Goal: Transaction & Acquisition: Purchase product/service

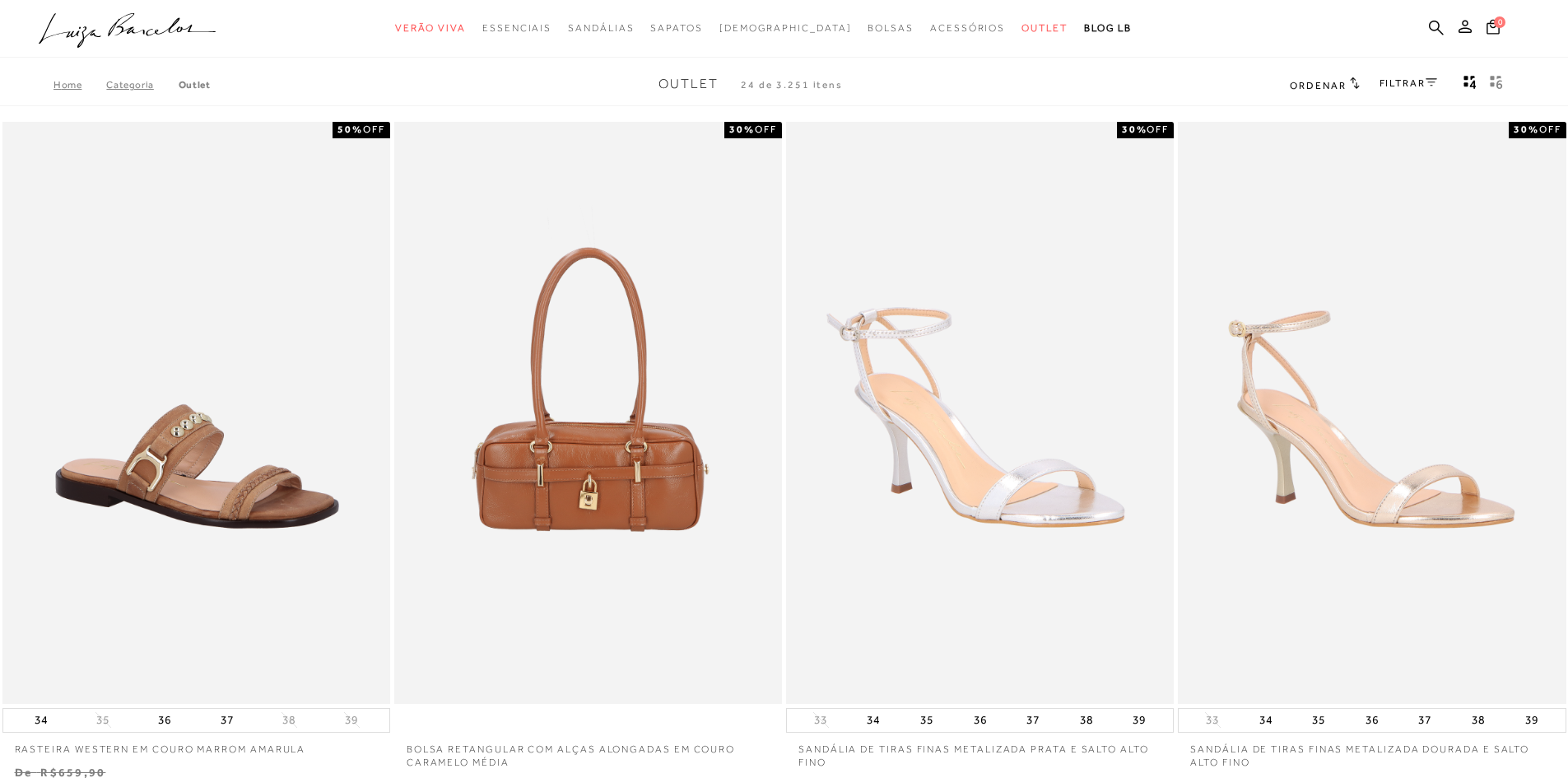
click at [1420, 88] on link "FILTRAR" at bounding box center [1407, 83] width 58 height 11
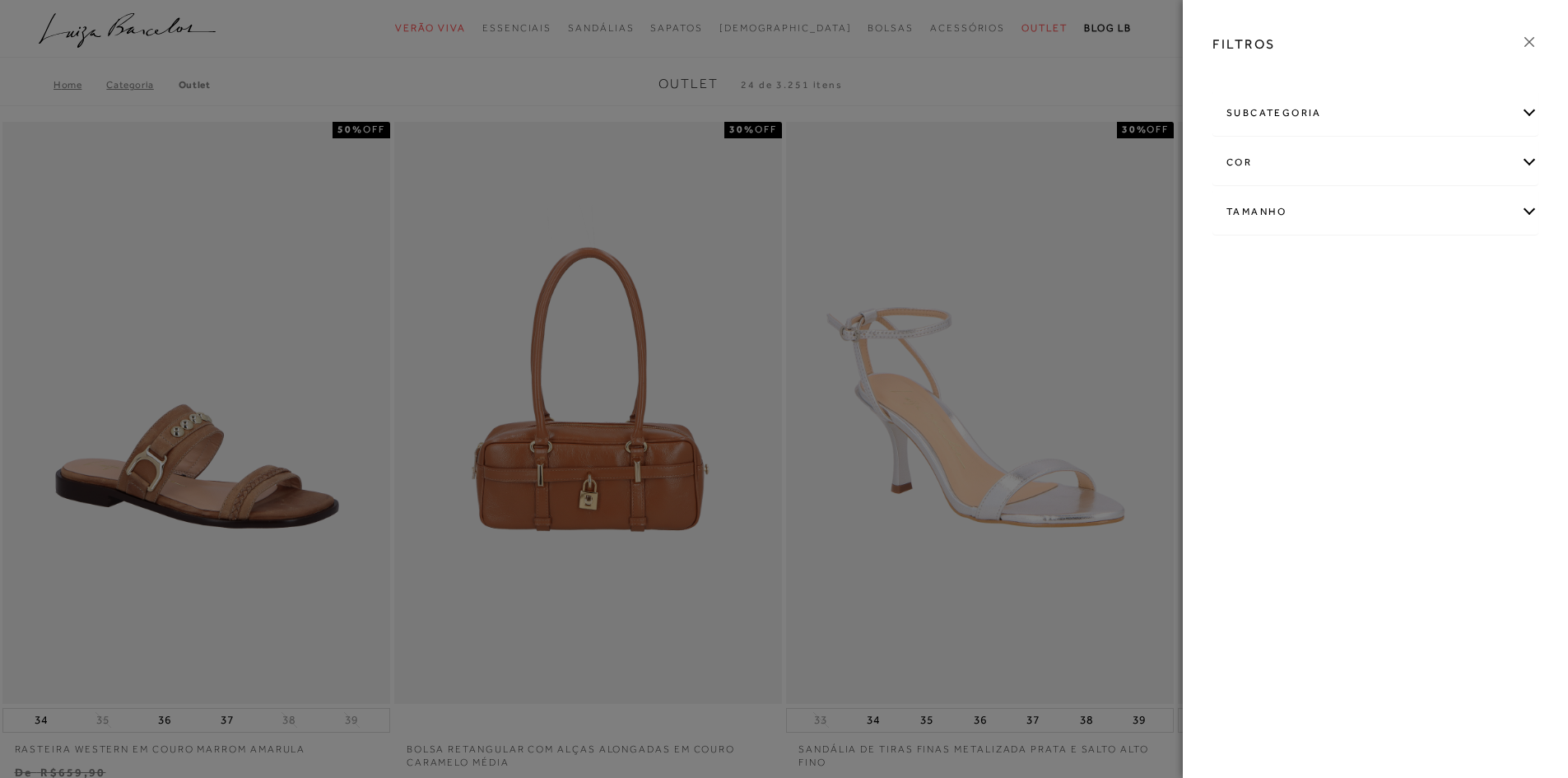
click at [1536, 111] on div "subcategoria" at bounding box center [1375, 113] width 324 height 44
click at [1244, 156] on span "Bolsas" at bounding box center [1241, 157] width 29 height 12
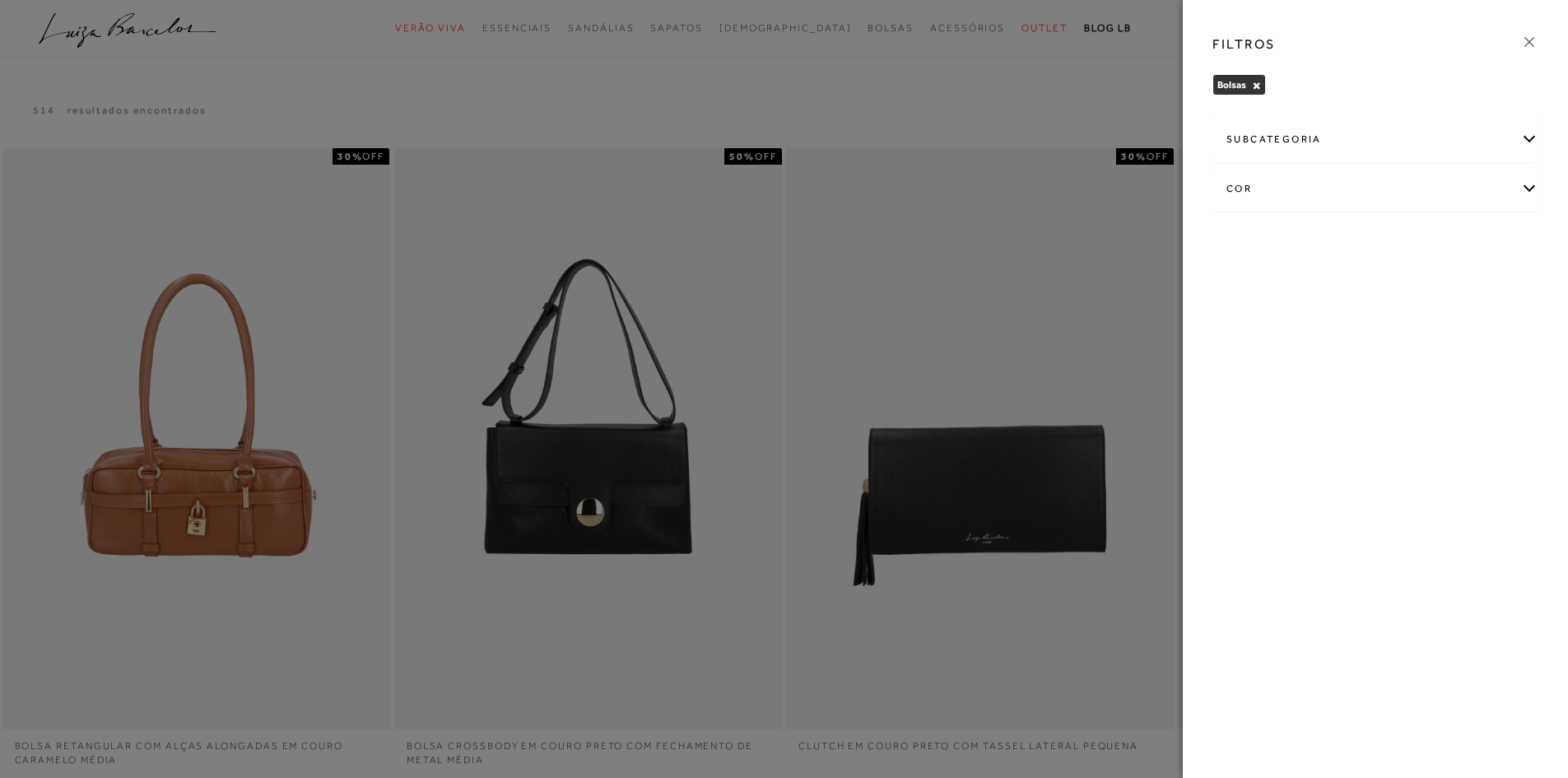
click at [1521, 40] on icon at bounding box center [1528, 41] width 18 height 18
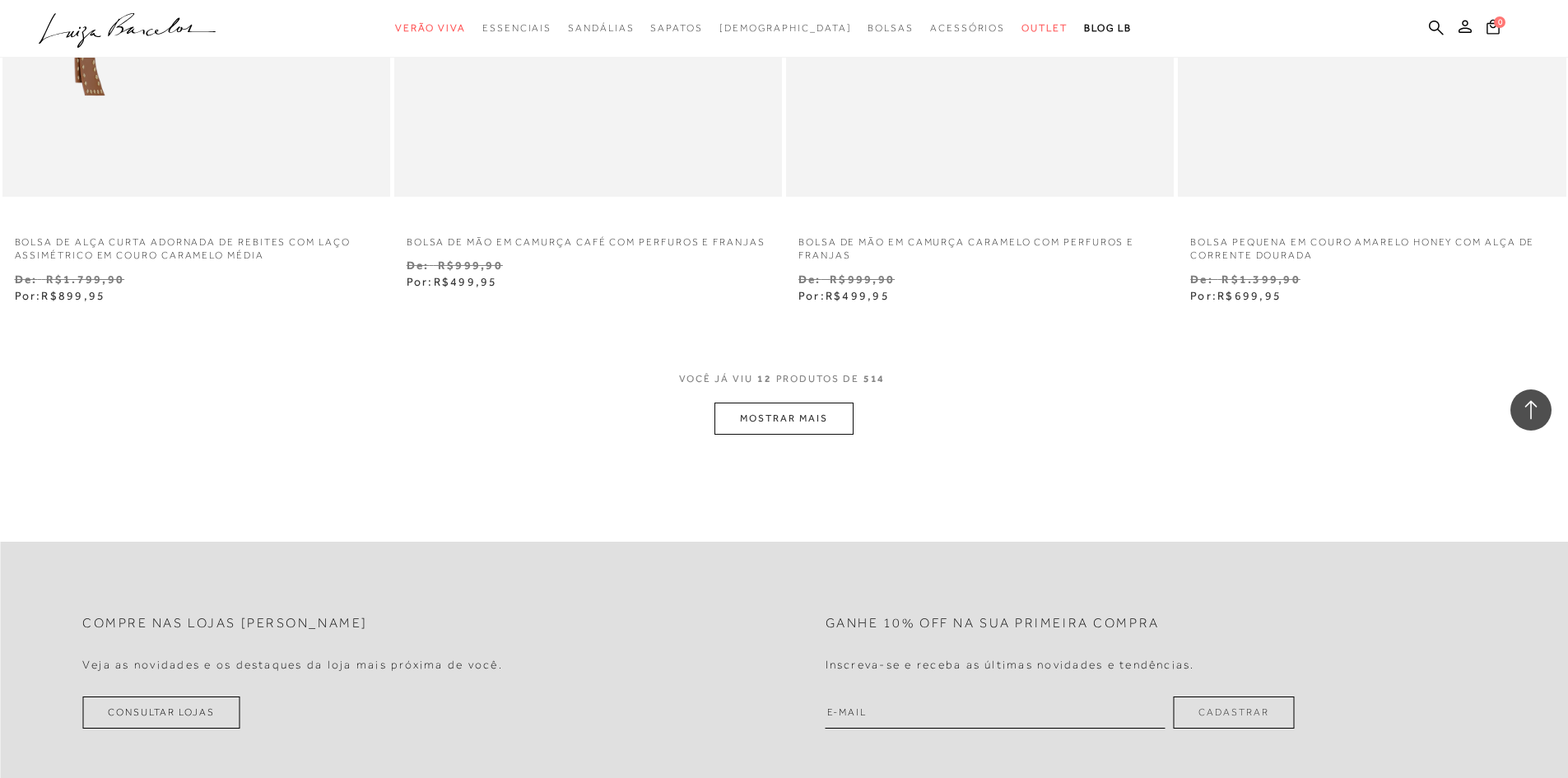
scroll to position [2059, 0]
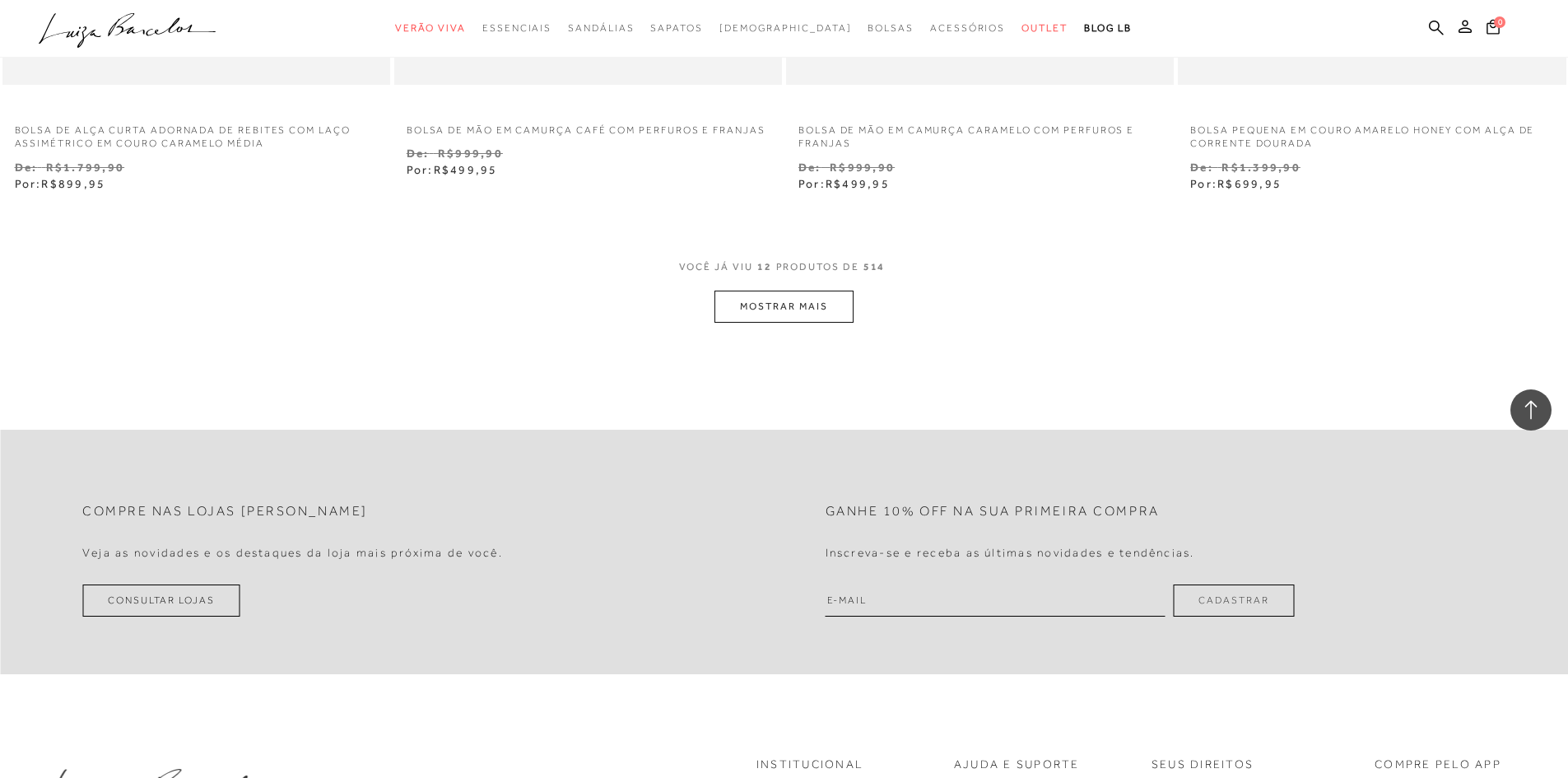
click at [790, 309] on button "MOSTRAR MAIS" at bounding box center [783, 306] width 138 height 32
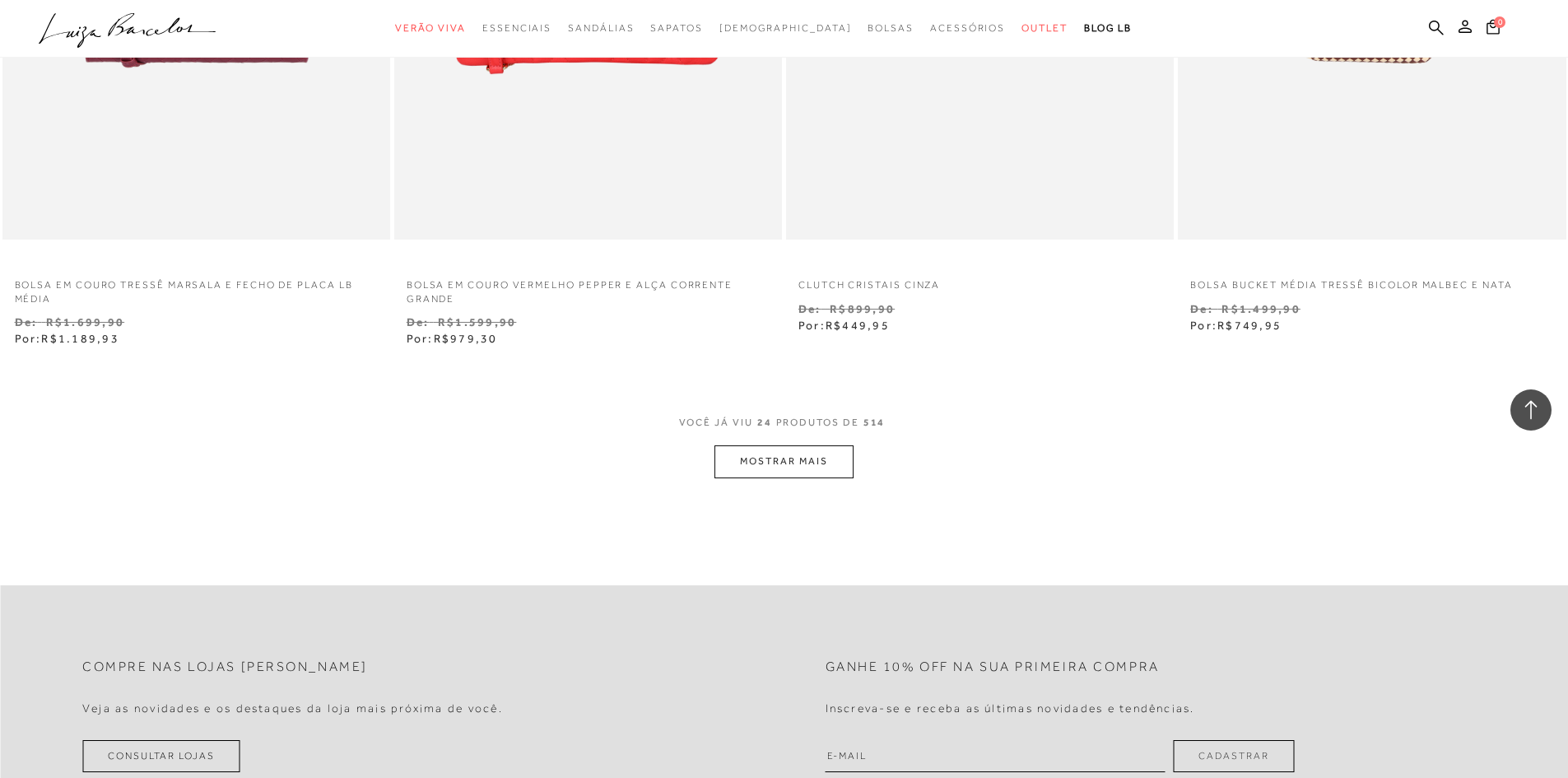
scroll to position [4034, 0]
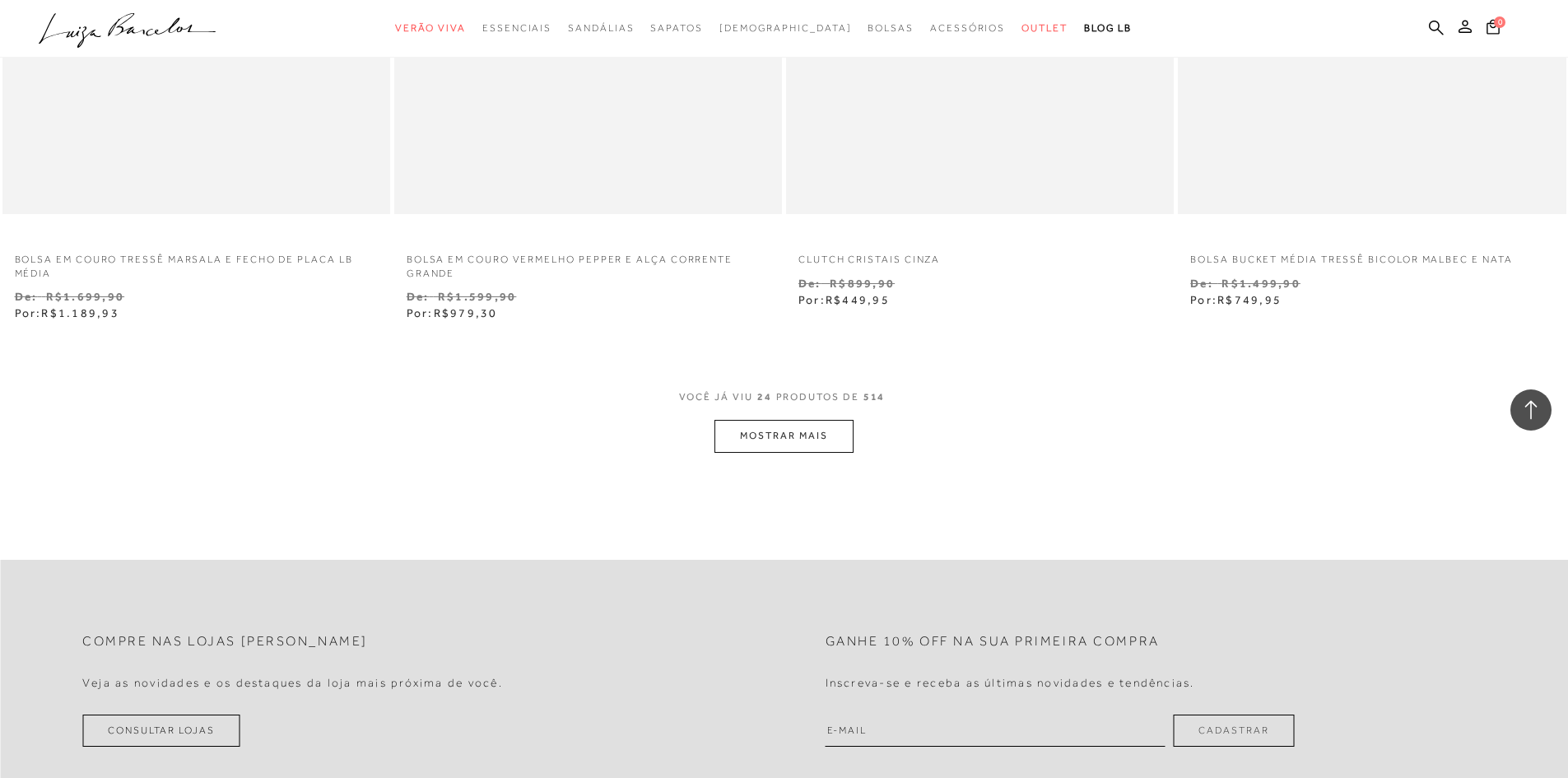
click at [783, 429] on button "MOSTRAR MAIS" at bounding box center [783, 435] width 138 height 32
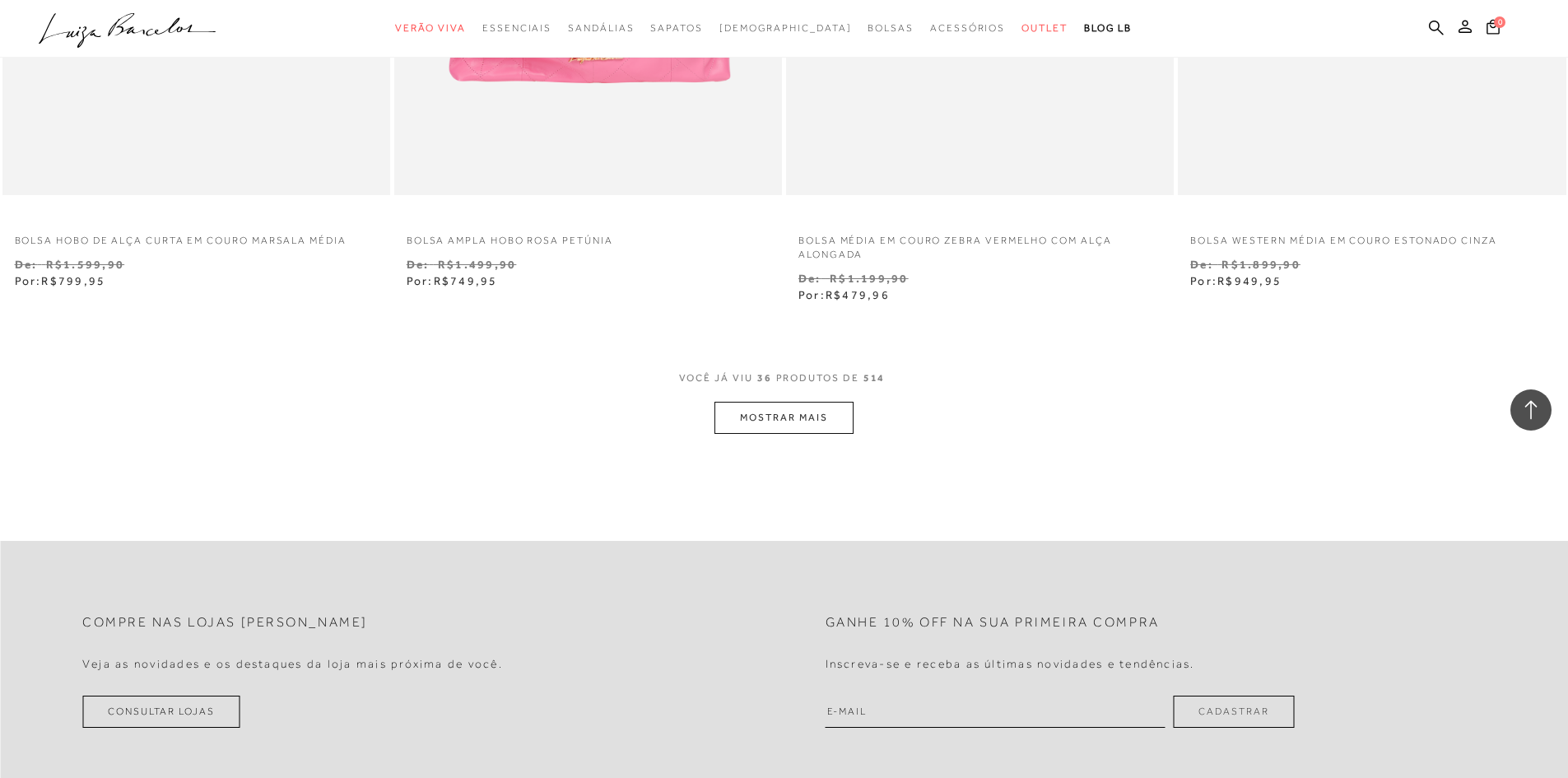
scroll to position [6176, 0]
click at [775, 413] on button "MOSTRAR MAIS" at bounding box center [783, 415] width 138 height 32
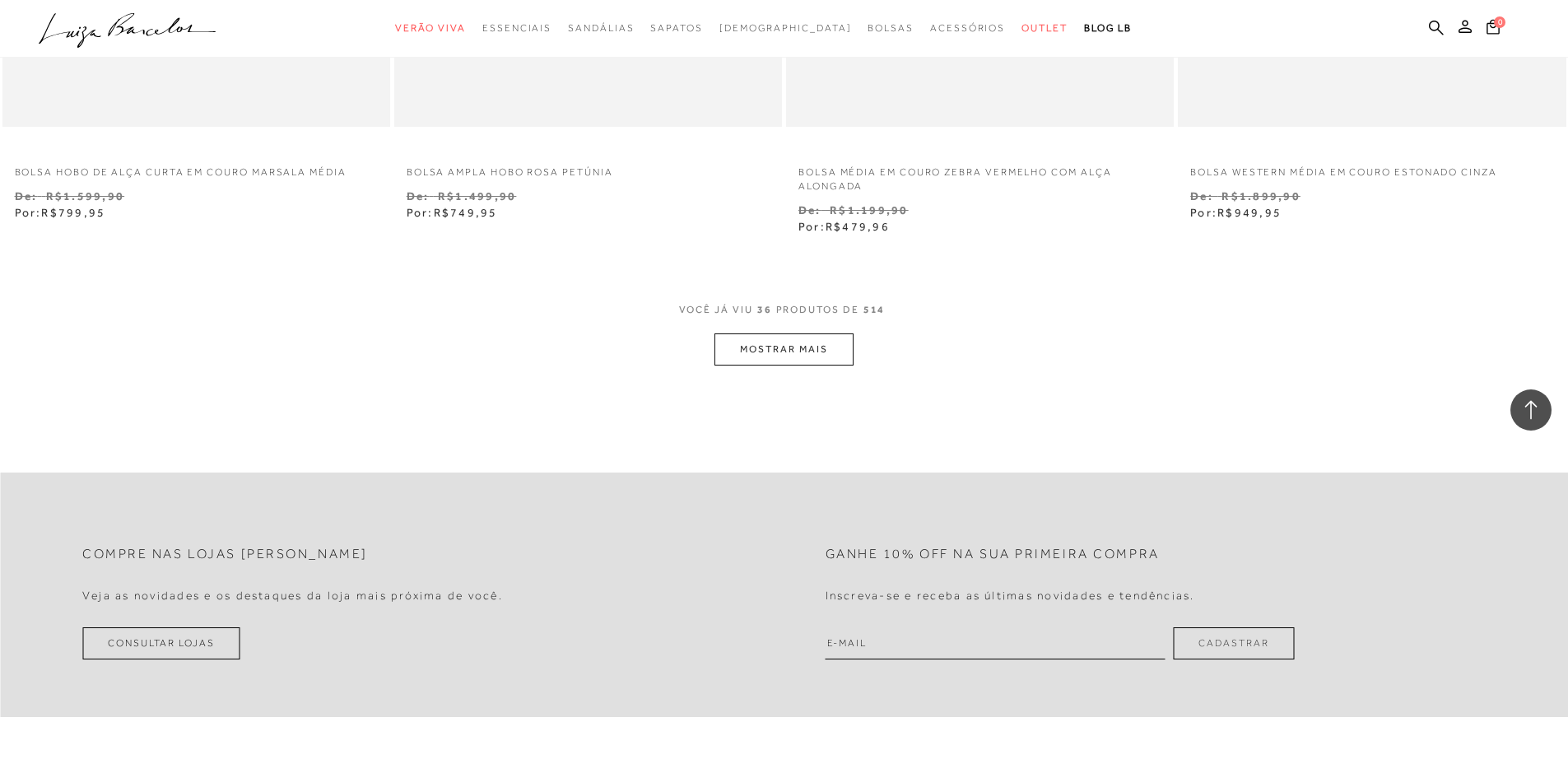
scroll to position [6258, 0]
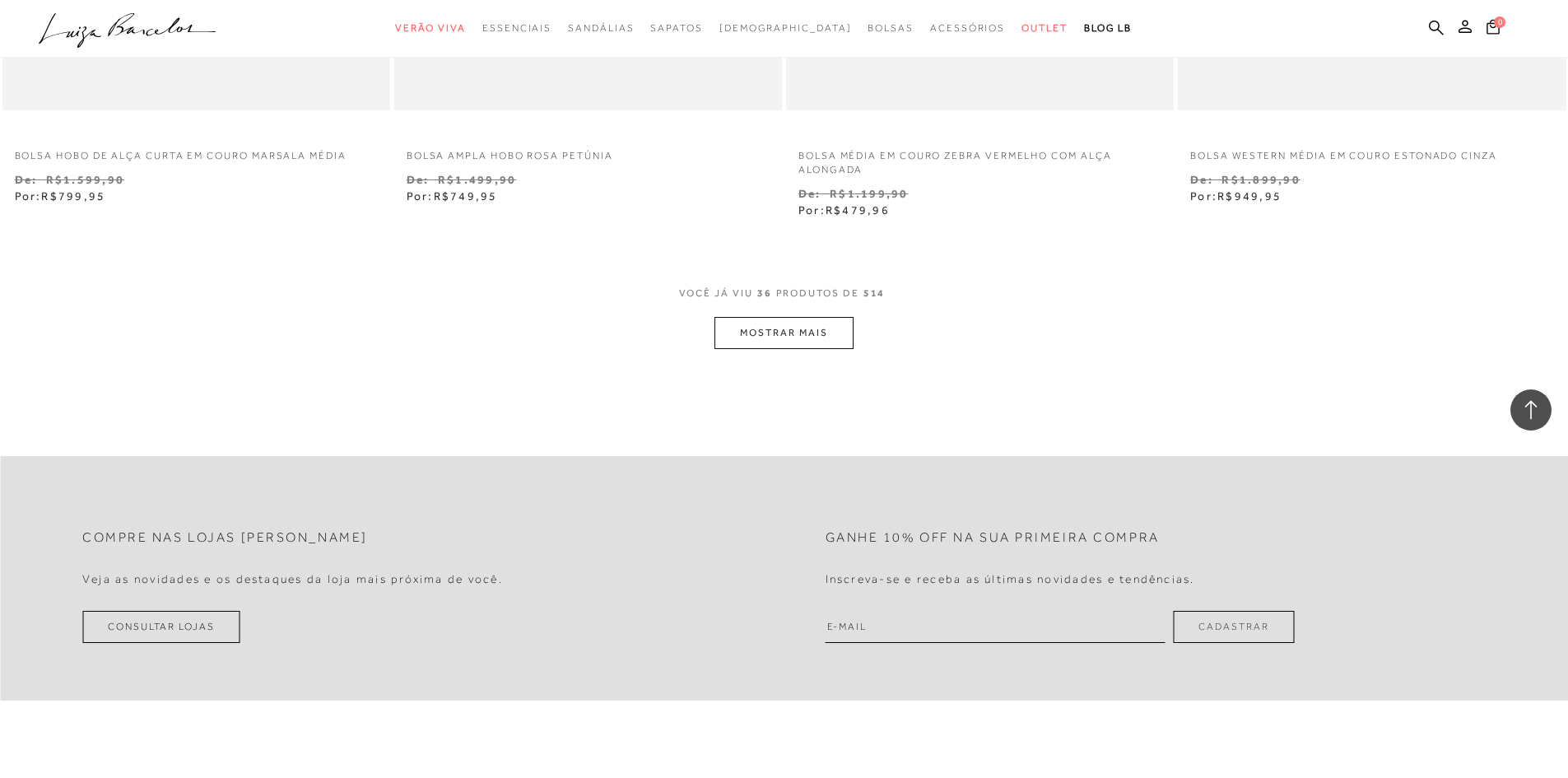
click at [780, 338] on button "MOSTRAR MAIS" at bounding box center [783, 333] width 138 height 32
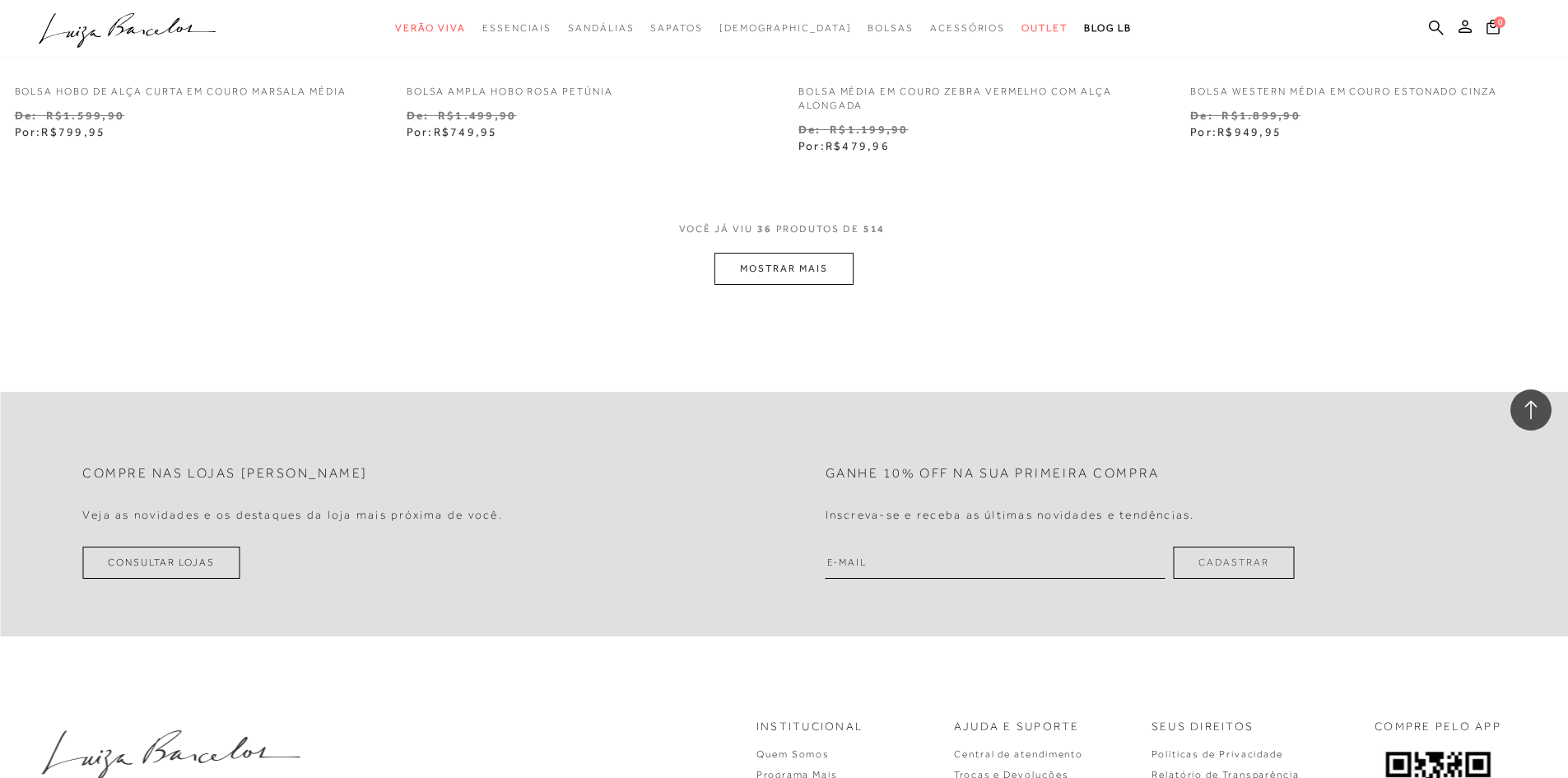
scroll to position [6340, 0]
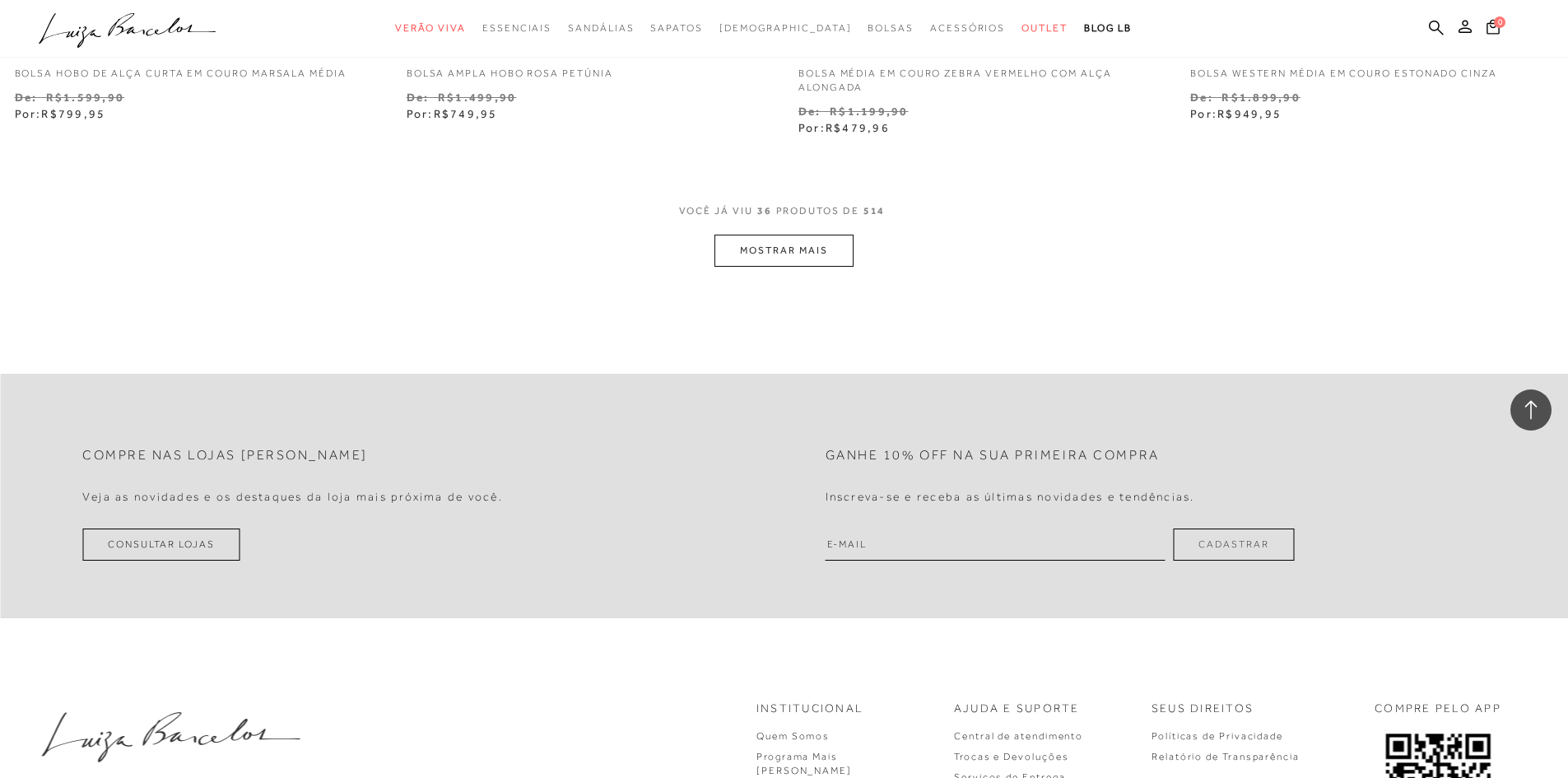
click at [788, 254] on button "MOSTRAR MAIS" at bounding box center [783, 250] width 138 height 32
click at [778, 257] on button "MOSTRAR MAIS" at bounding box center [783, 250] width 138 height 32
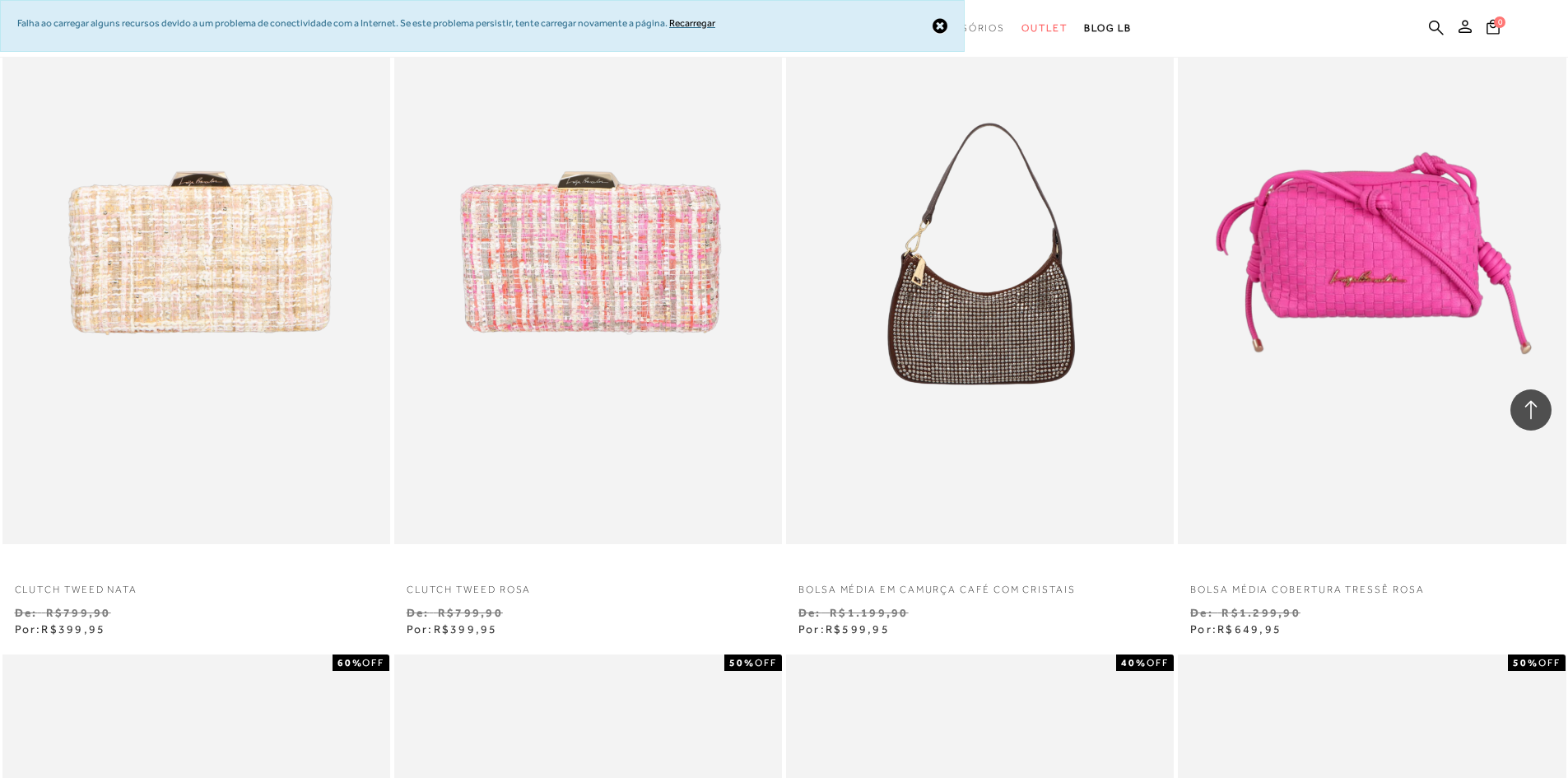
scroll to position [2472, 0]
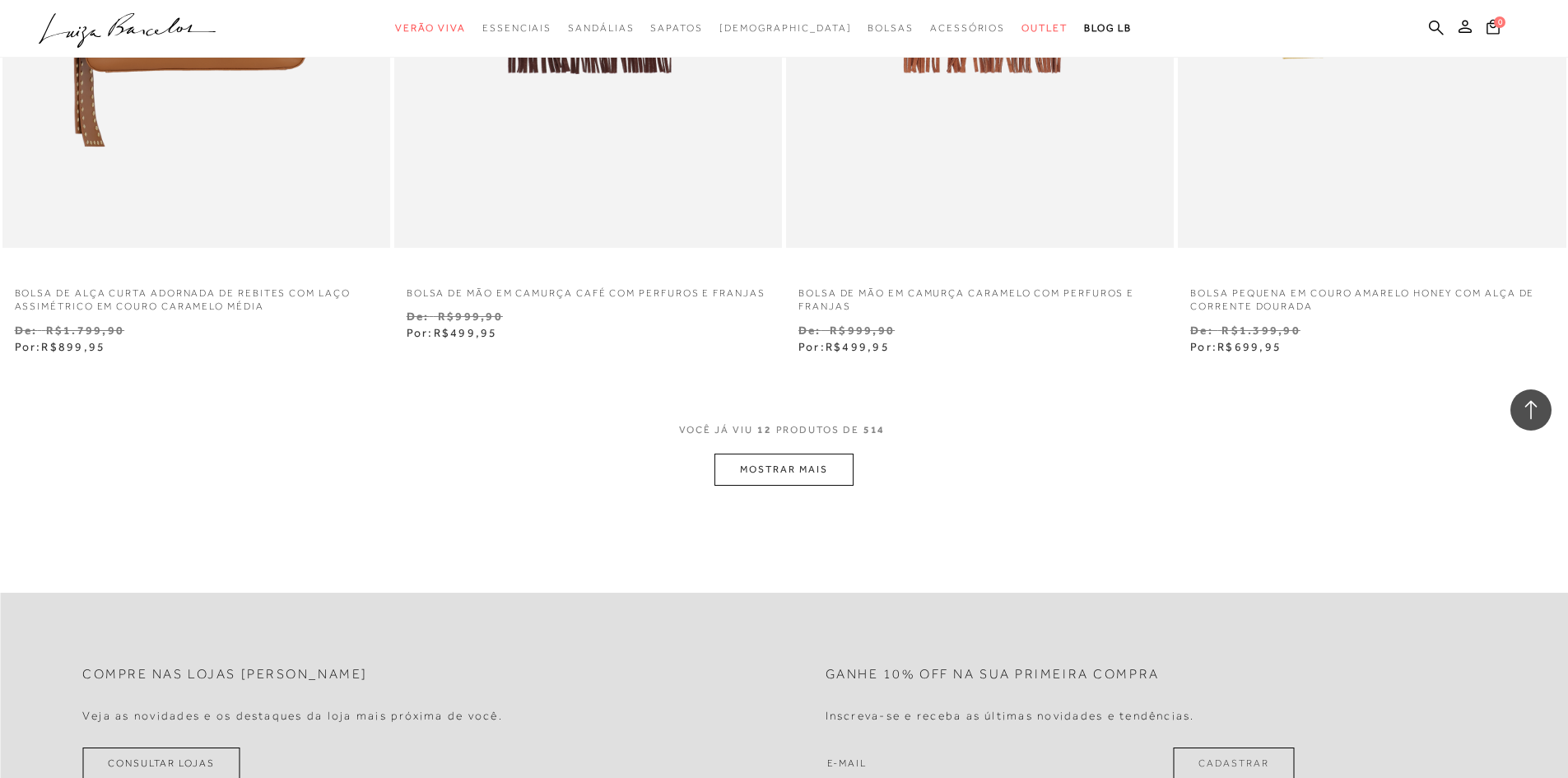
scroll to position [2141, 0]
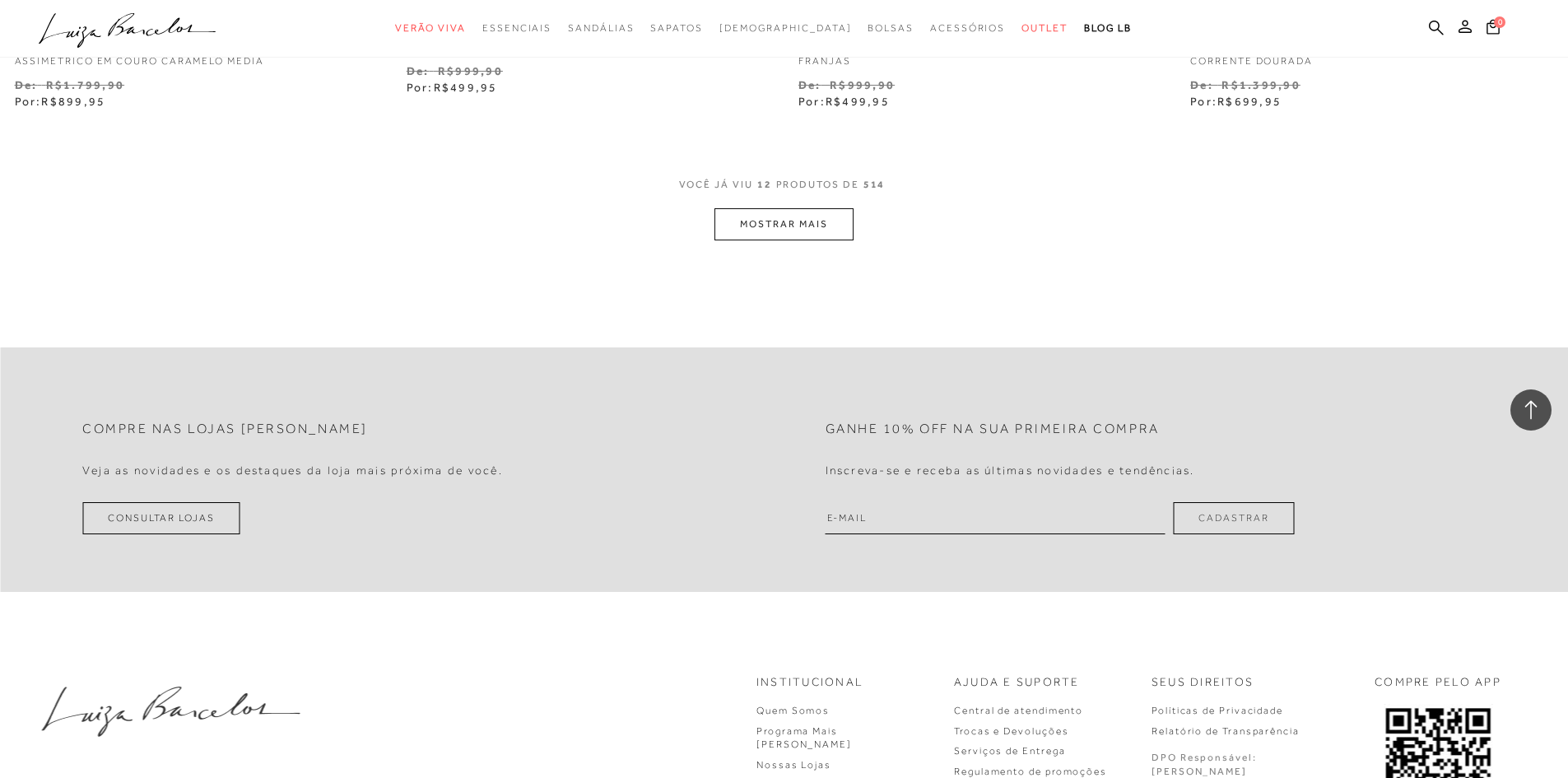
click at [741, 236] on button "MOSTRAR MAIS" at bounding box center [783, 224] width 138 height 32
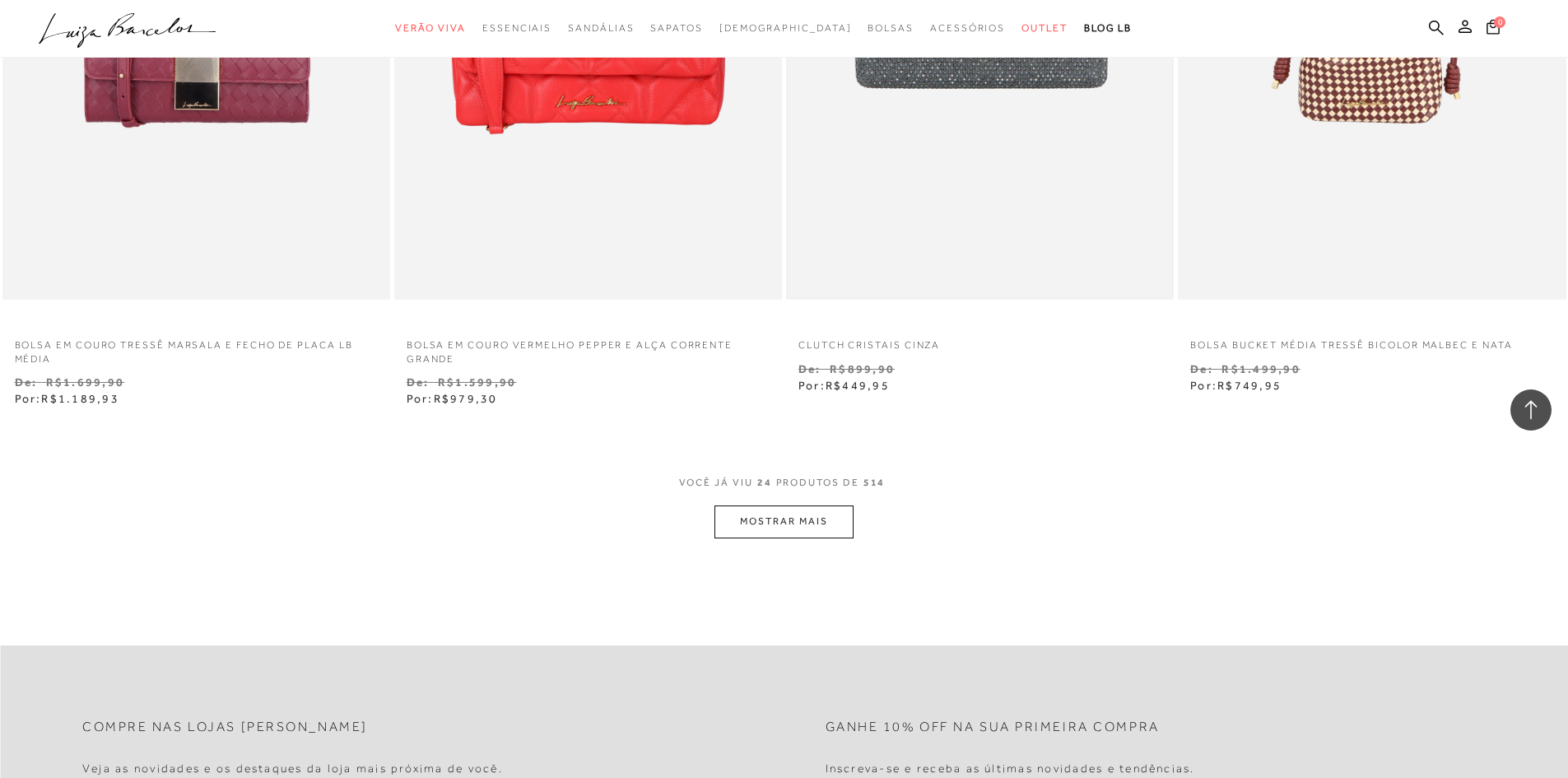
scroll to position [3953, 0]
click at [761, 527] on button "MOSTRAR MAIS" at bounding box center [783, 518] width 138 height 32
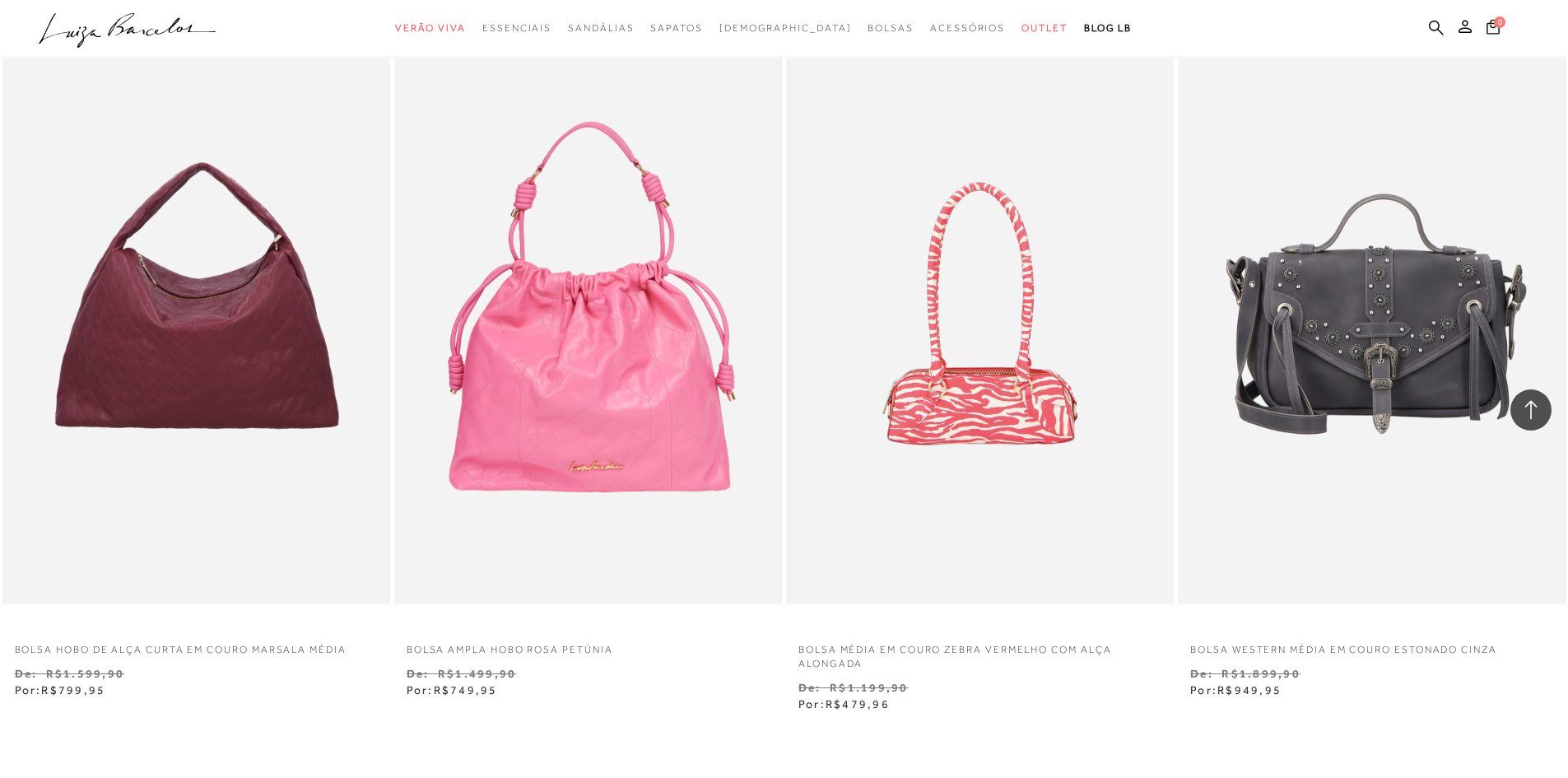
scroll to position [6176, 0]
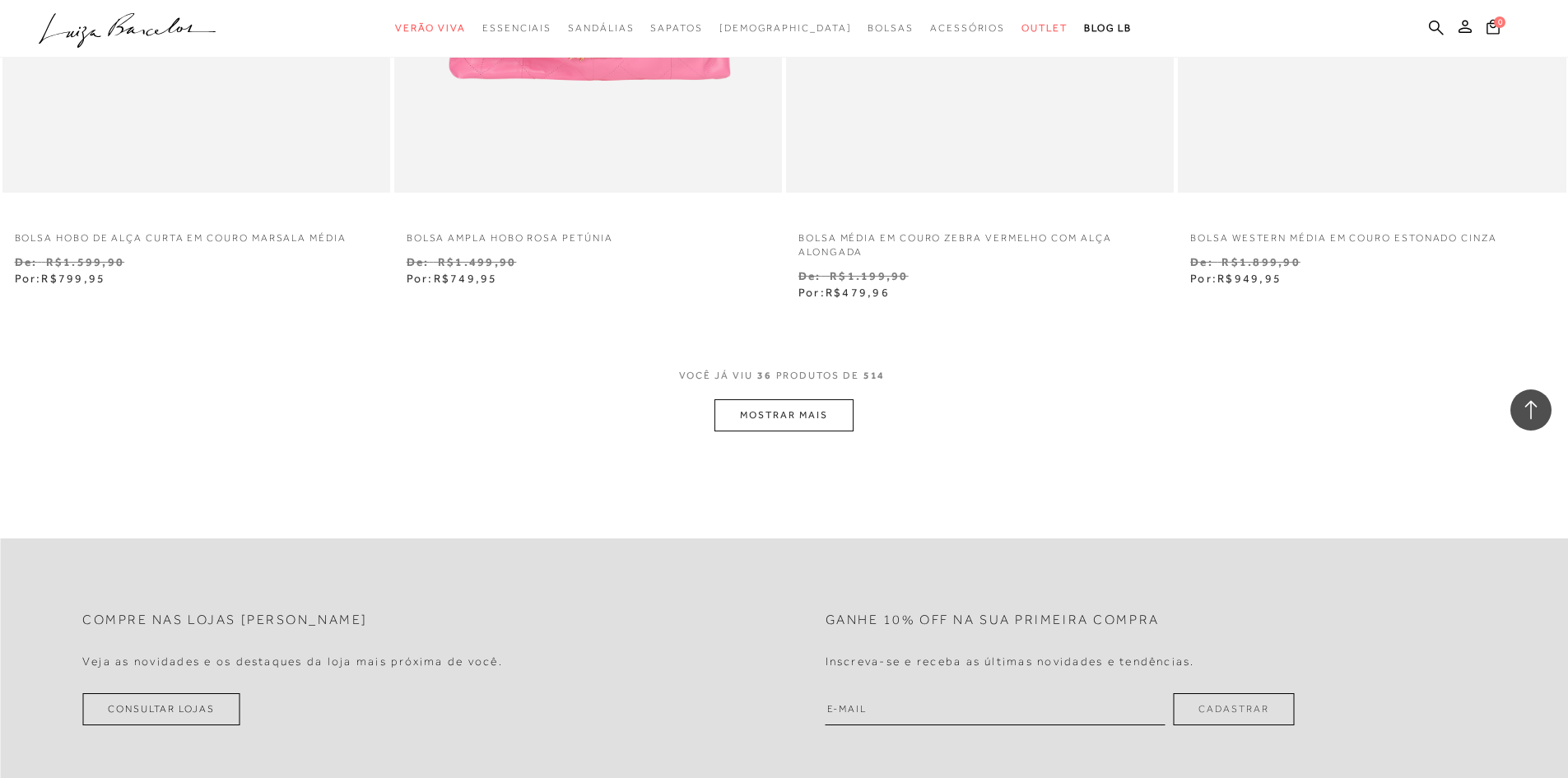
click at [827, 426] on button "MOSTRAR MAIS" at bounding box center [783, 415] width 138 height 32
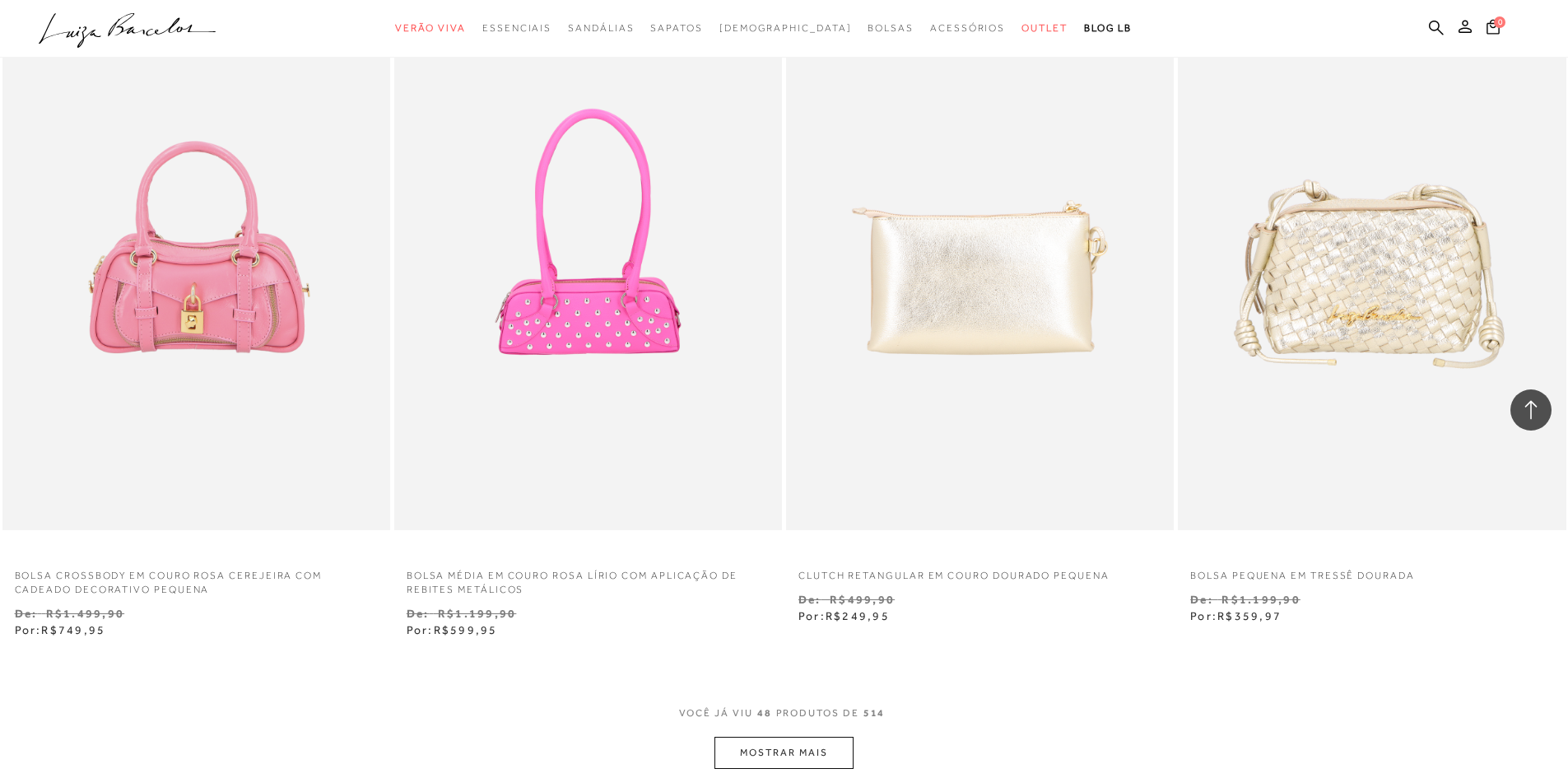
scroll to position [7987, 0]
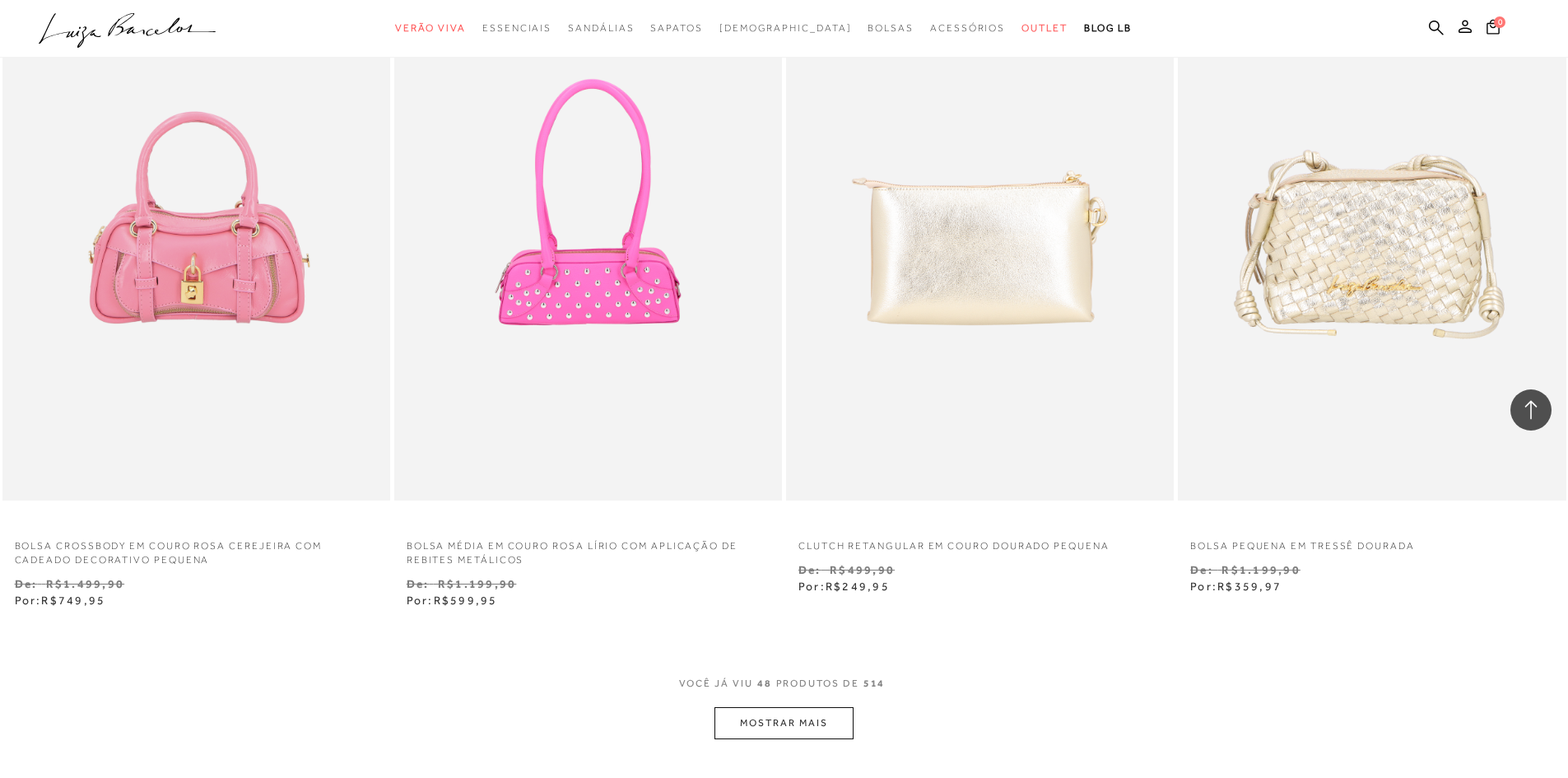
click at [776, 731] on button "MOSTRAR MAIS" at bounding box center [783, 723] width 138 height 32
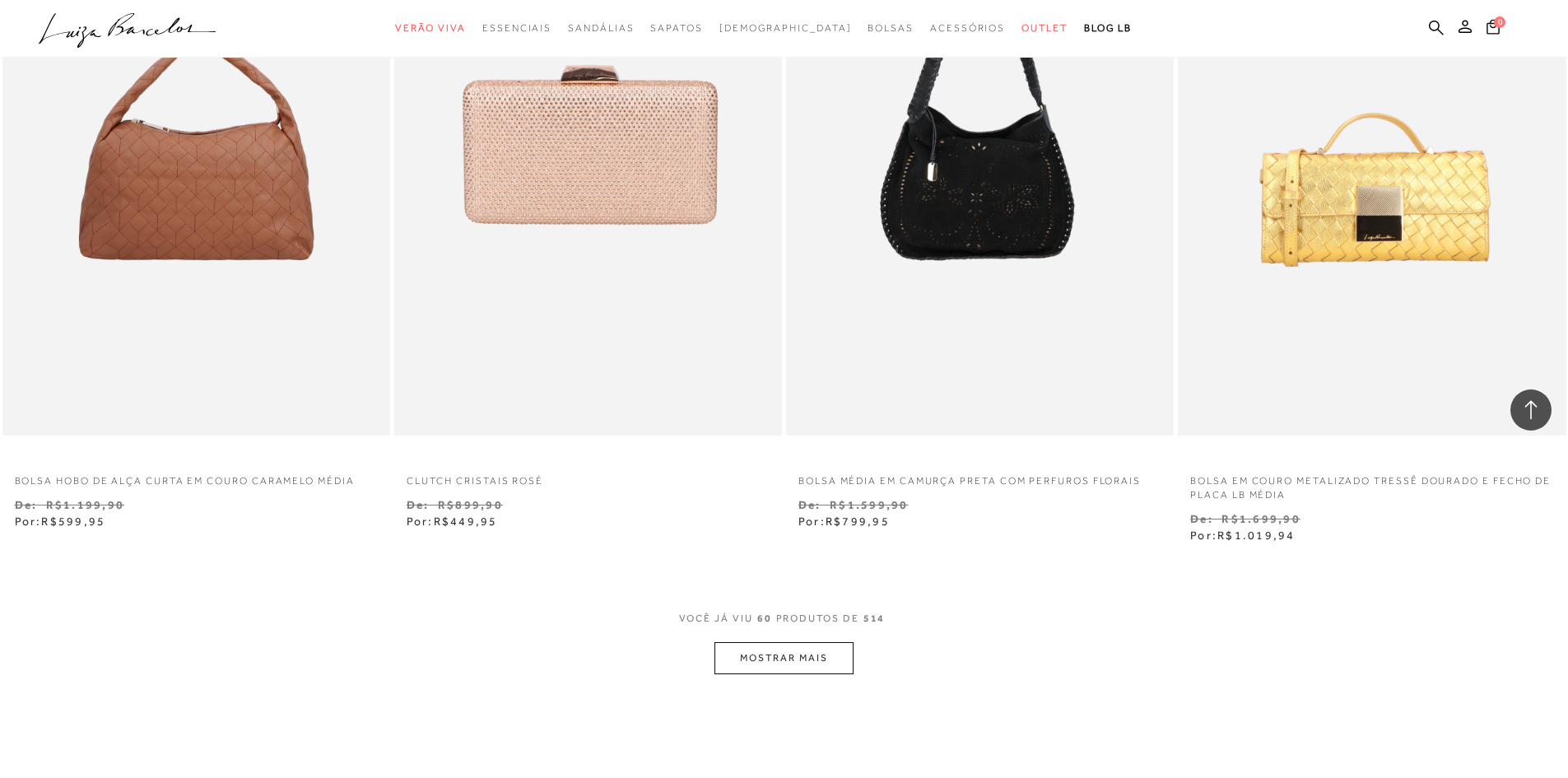
scroll to position [10375, 0]
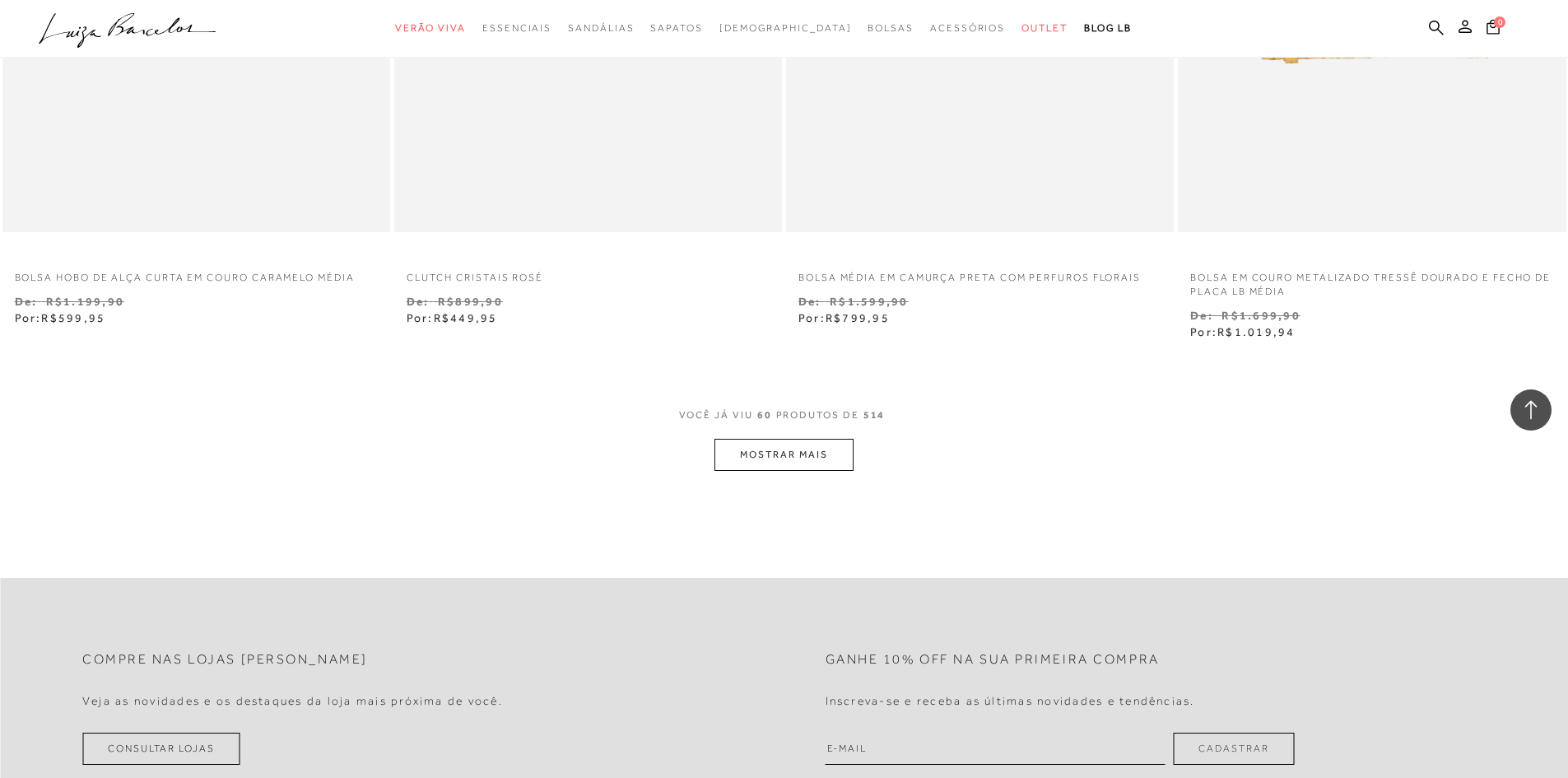
click at [821, 440] on button "MOSTRAR MAIS" at bounding box center [783, 455] width 138 height 32
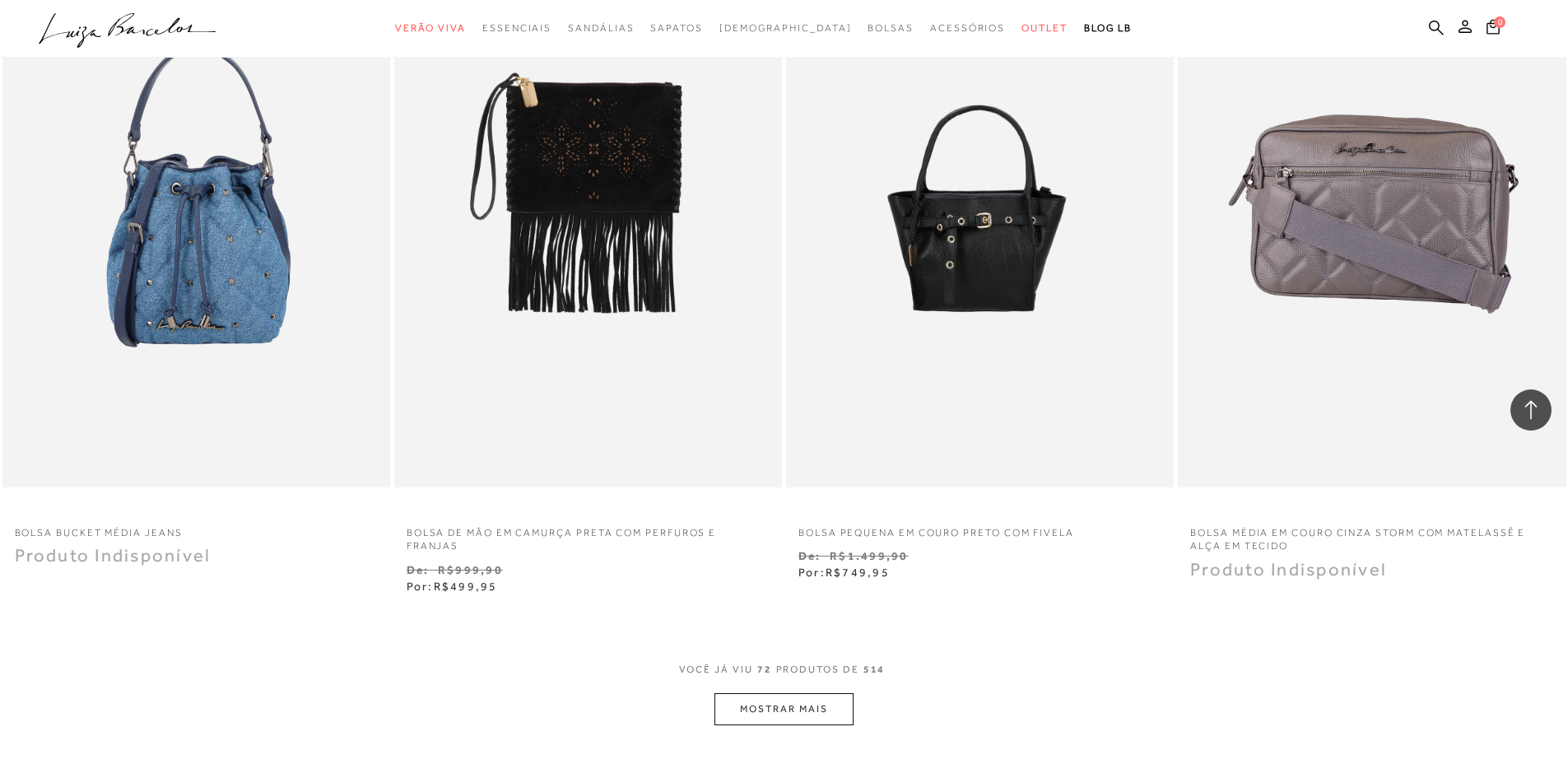
scroll to position [12269, 0]
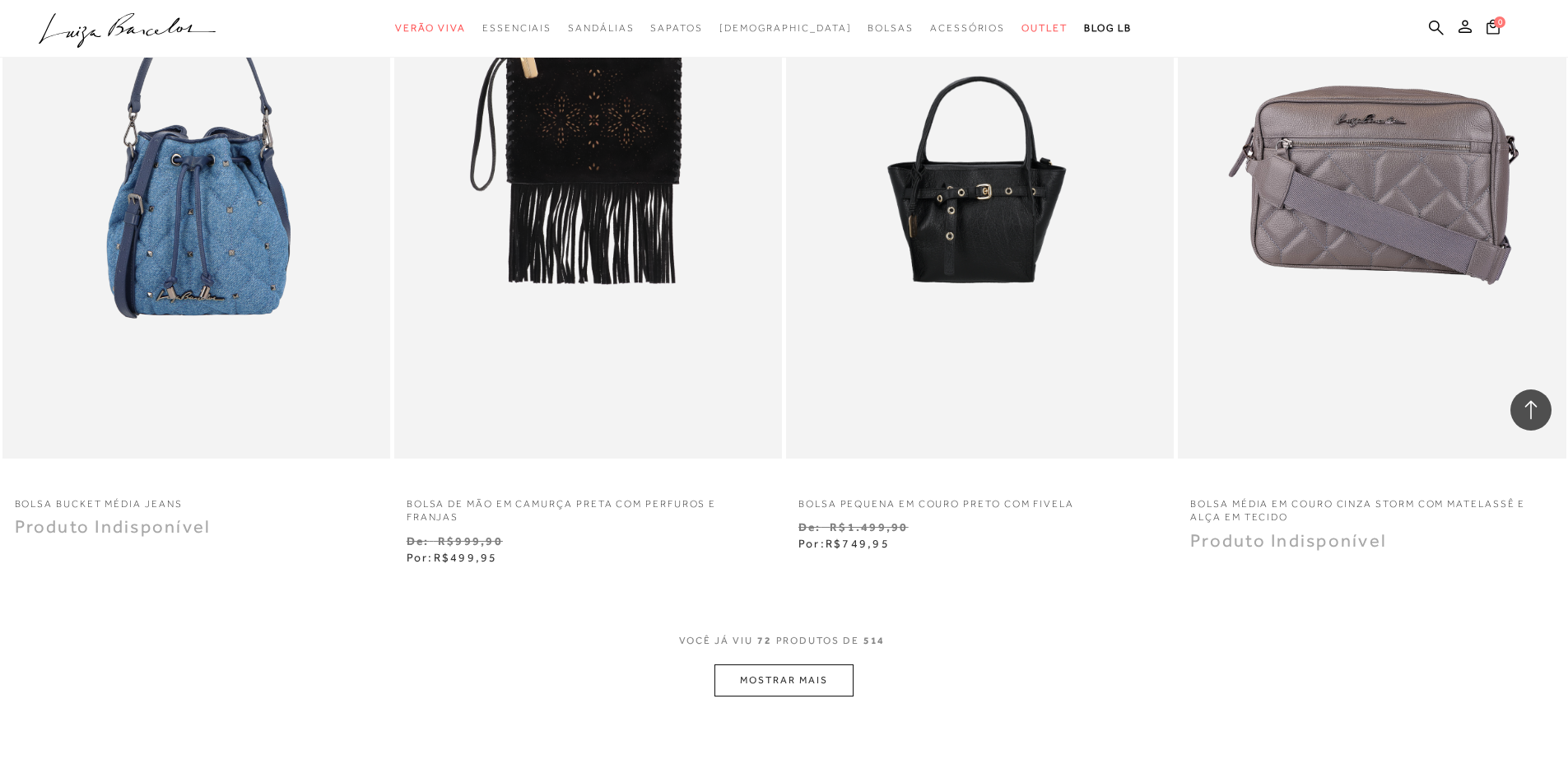
click at [796, 678] on button "MOSTRAR MAIS" at bounding box center [783, 680] width 138 height 32
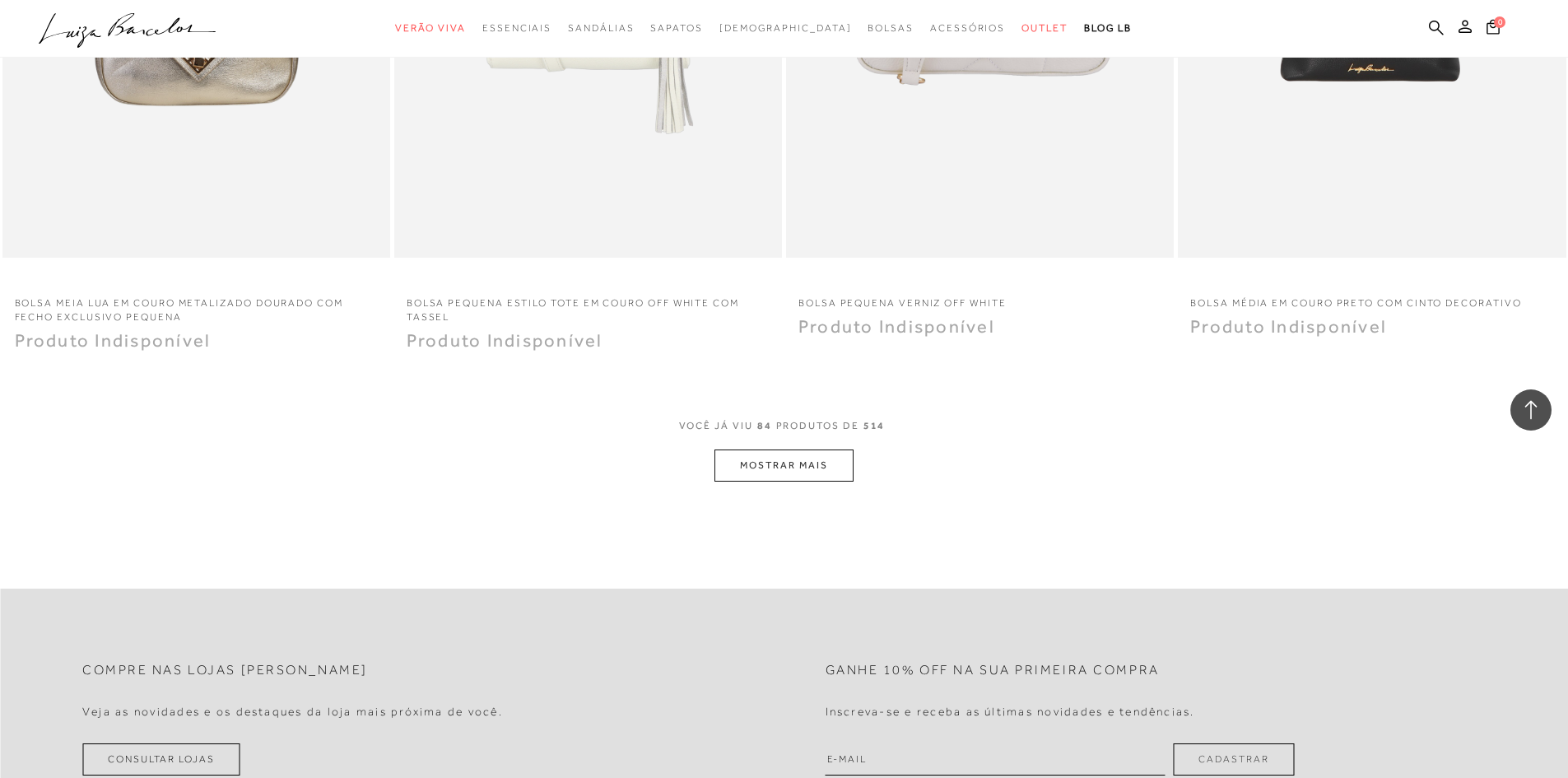
scroll to position [14575, 0]
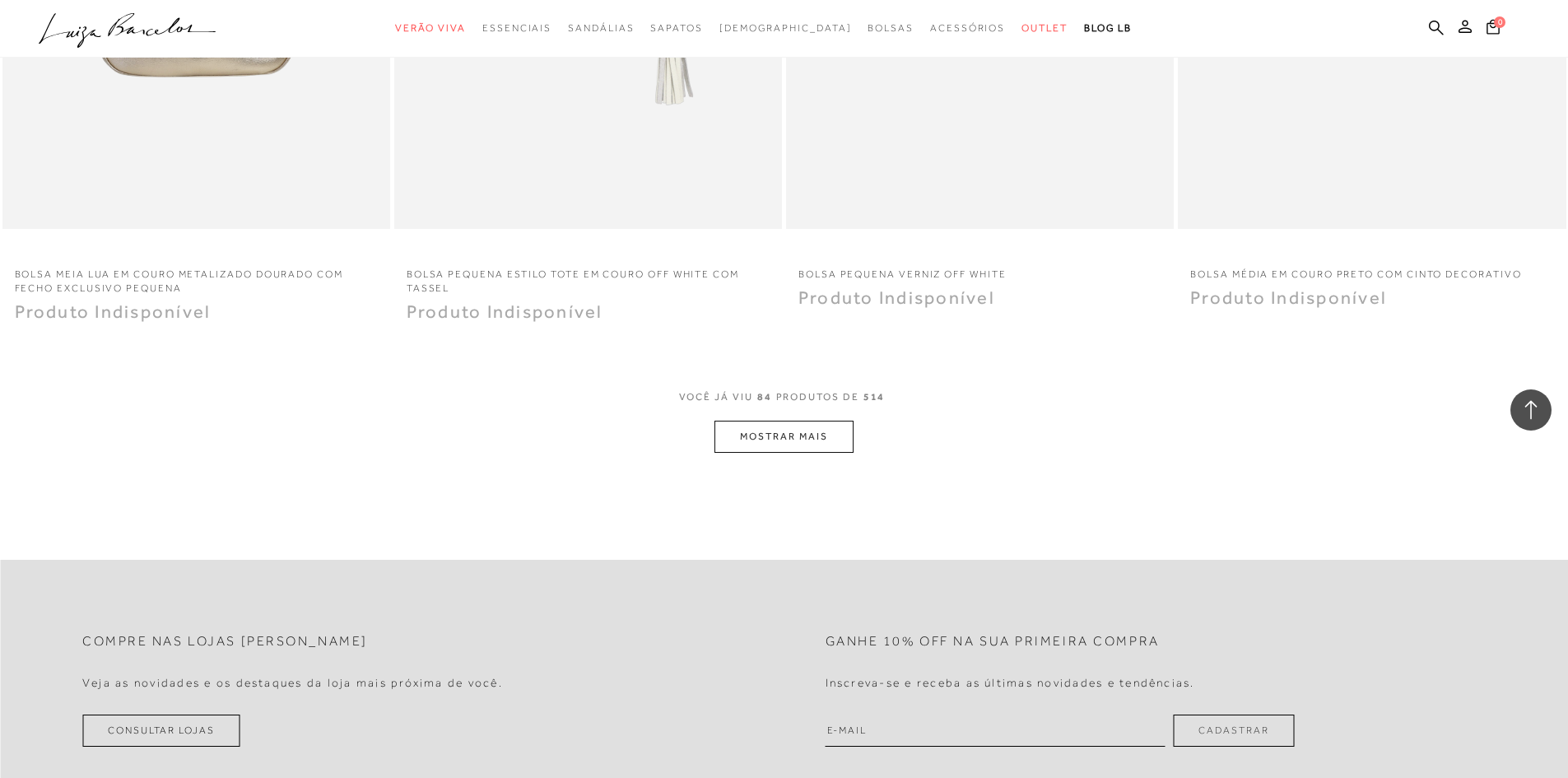
click at [874, 421] on div "VOCê JÁ VIU 84 PRODUTOS DE 514 MOSTRAR MAIS" at bounding box center [784, 421] width 1568 height 63
click at [829, 439] on button "MOSTRAR MAIS" at bounding box center [783, 436] width 138 height 32
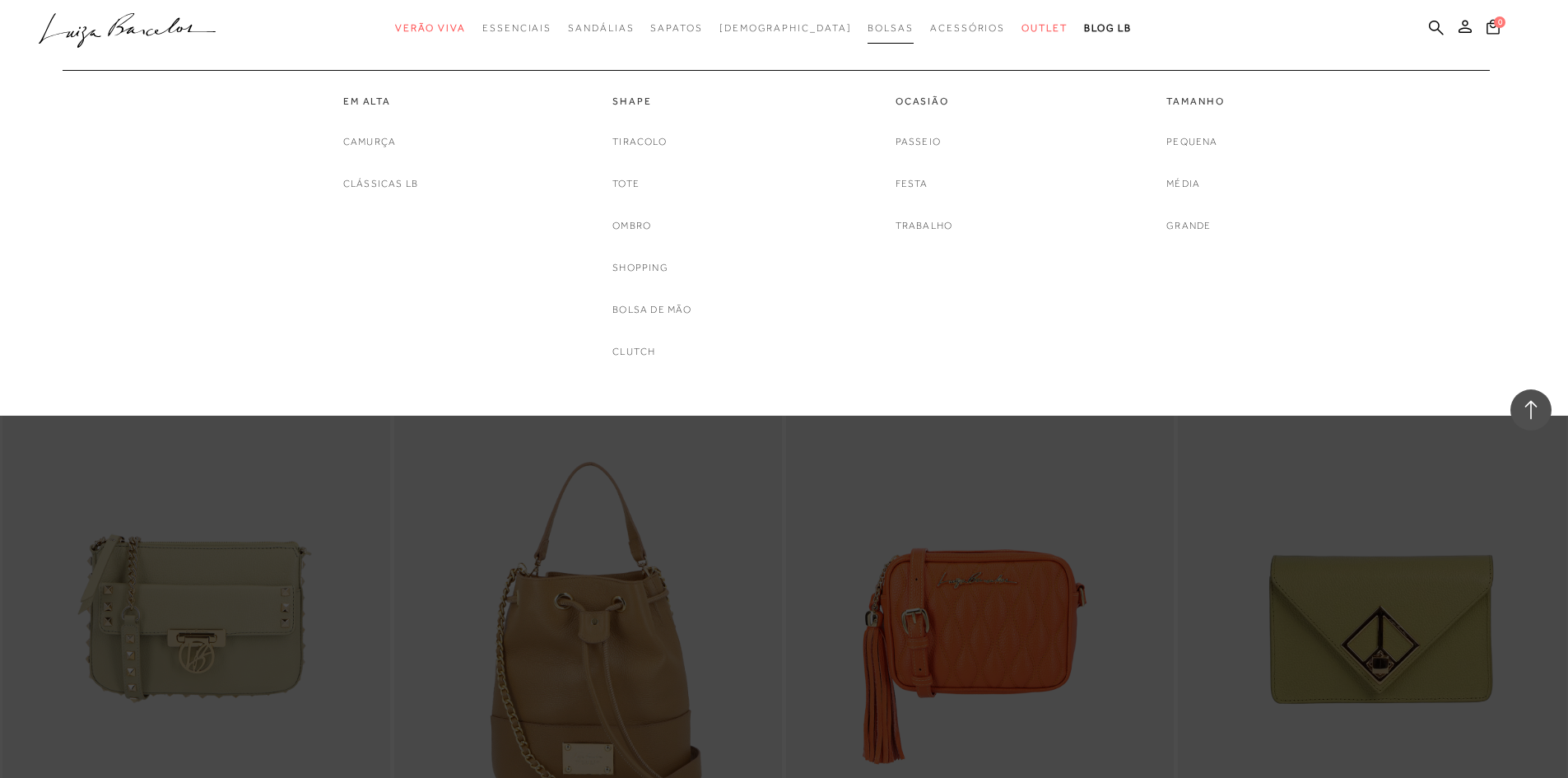
click at [868, 31] on span "Bolsas" at bounding box center [891, 28] width 46 height 11
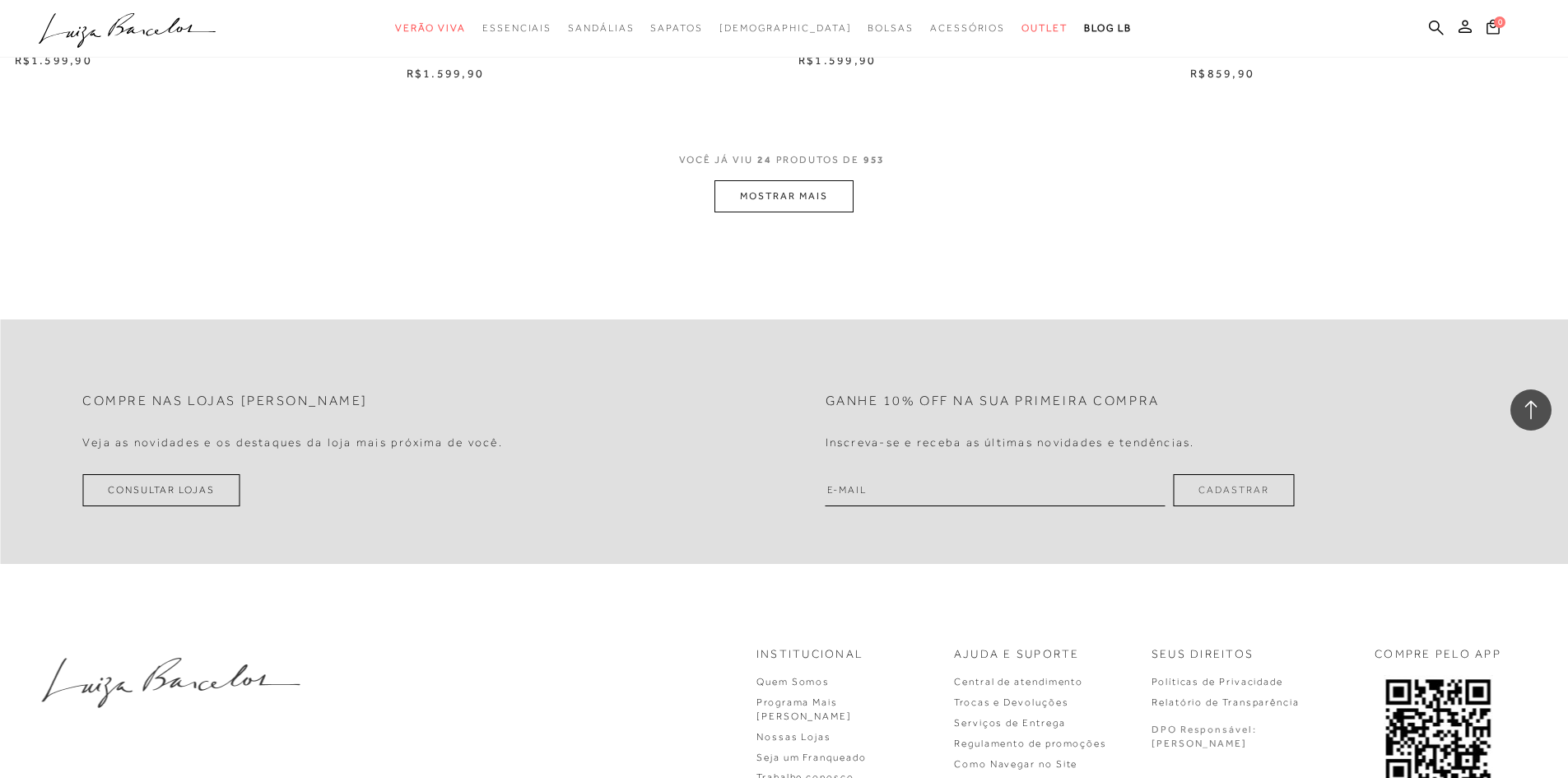
scroll to position [4199, 0]
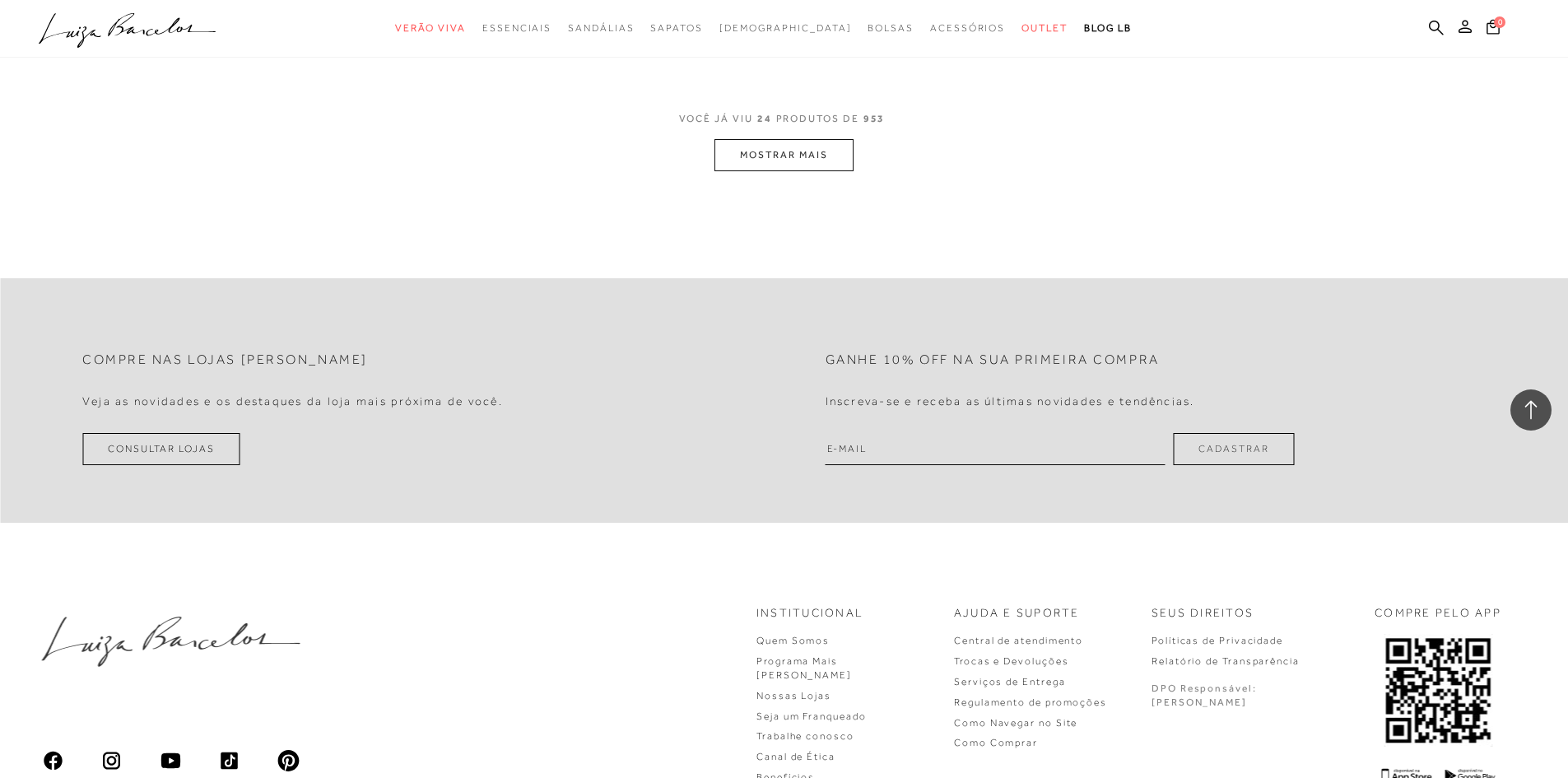
click at [778, 162] on button "MOSTRAR MAIS" at bounding box center [783, 155] width 138 height 32
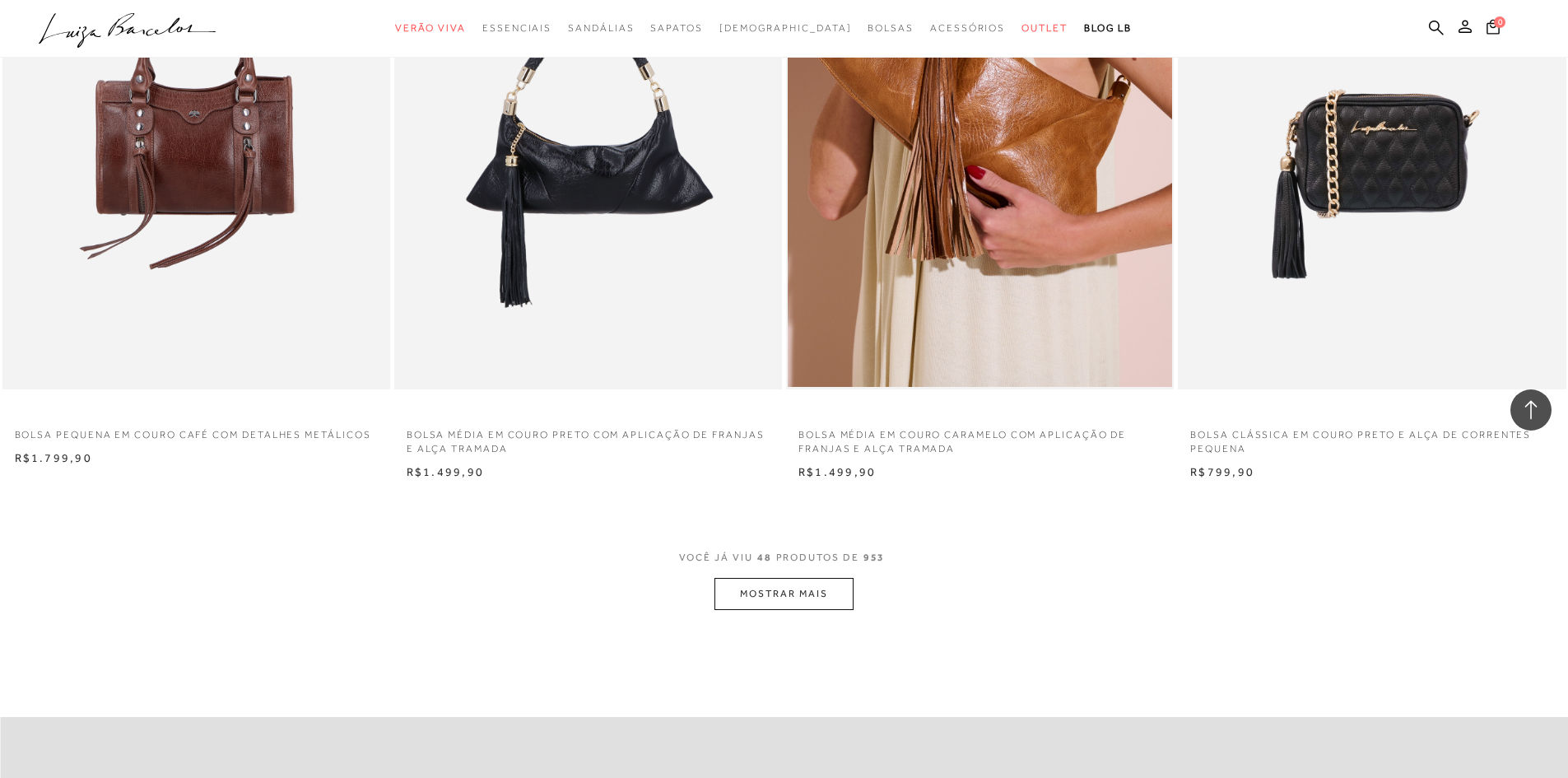
scroll to position [7987, 0]
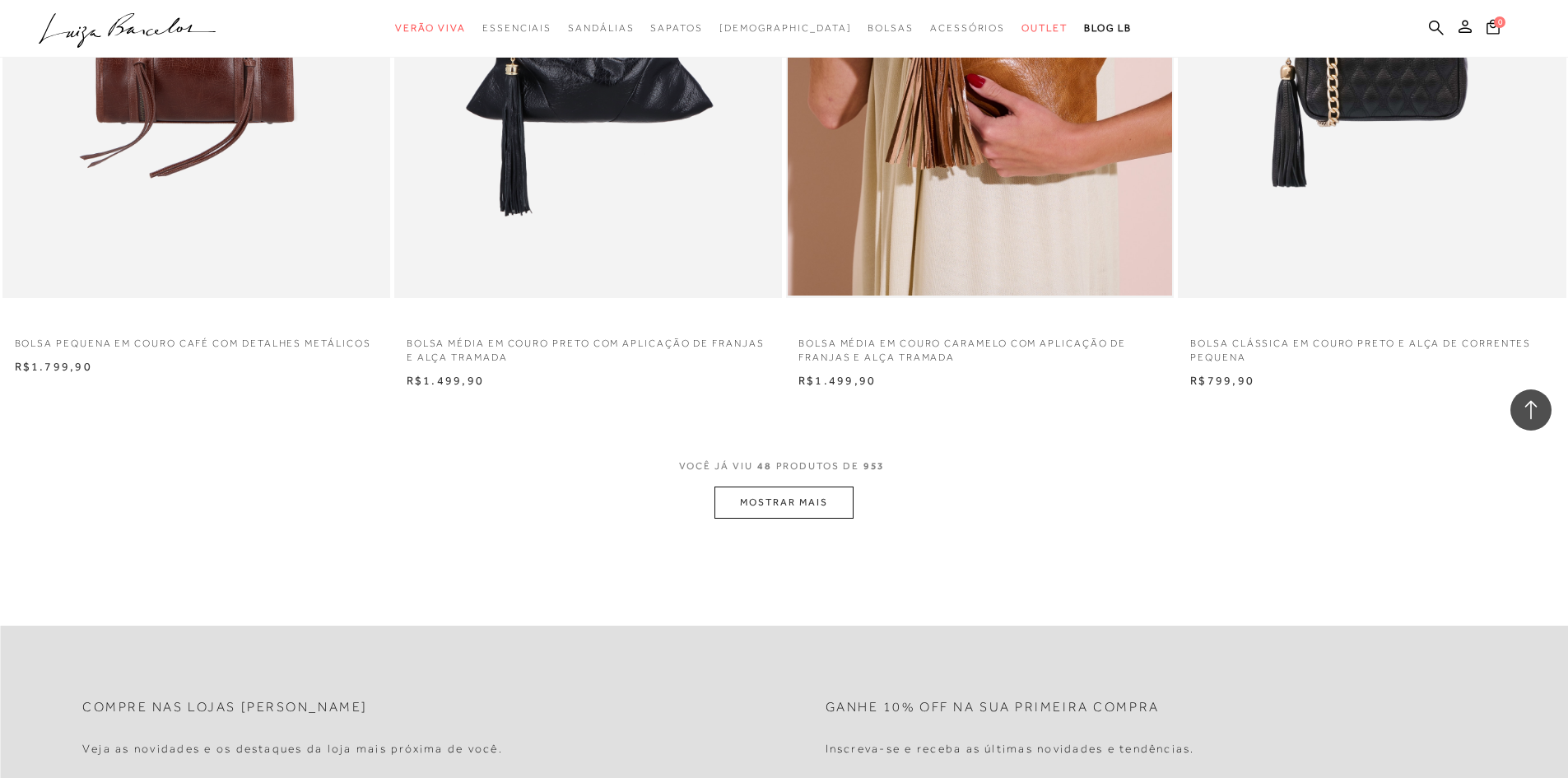
click at [805, 509] on button "MOSTRAR MAIS" at bounding box center [783, 502] width 138 height 32
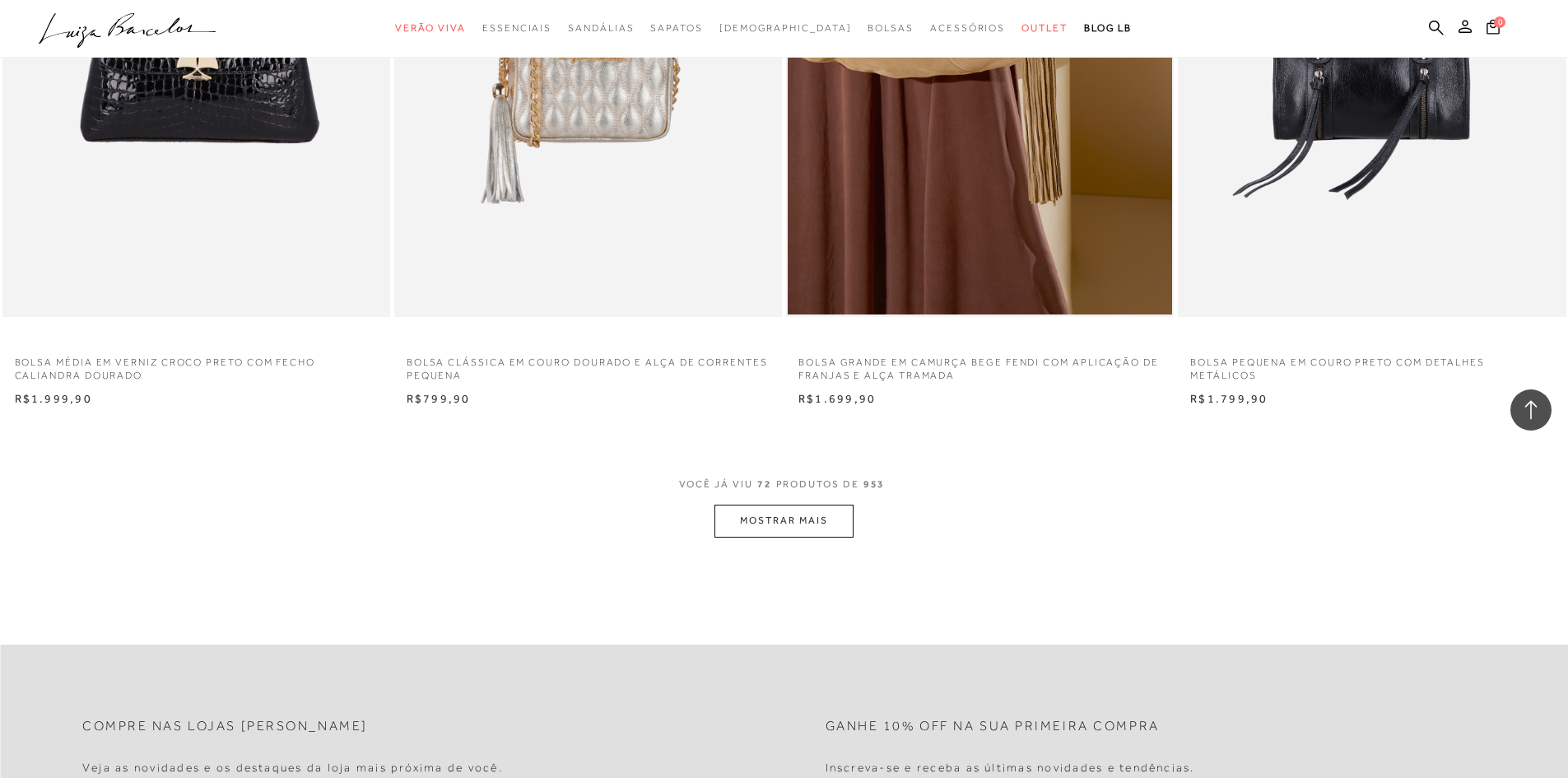
scroll to position [12516, 0]
